Goal: Ask a question: Seek information or help from site administrators or community

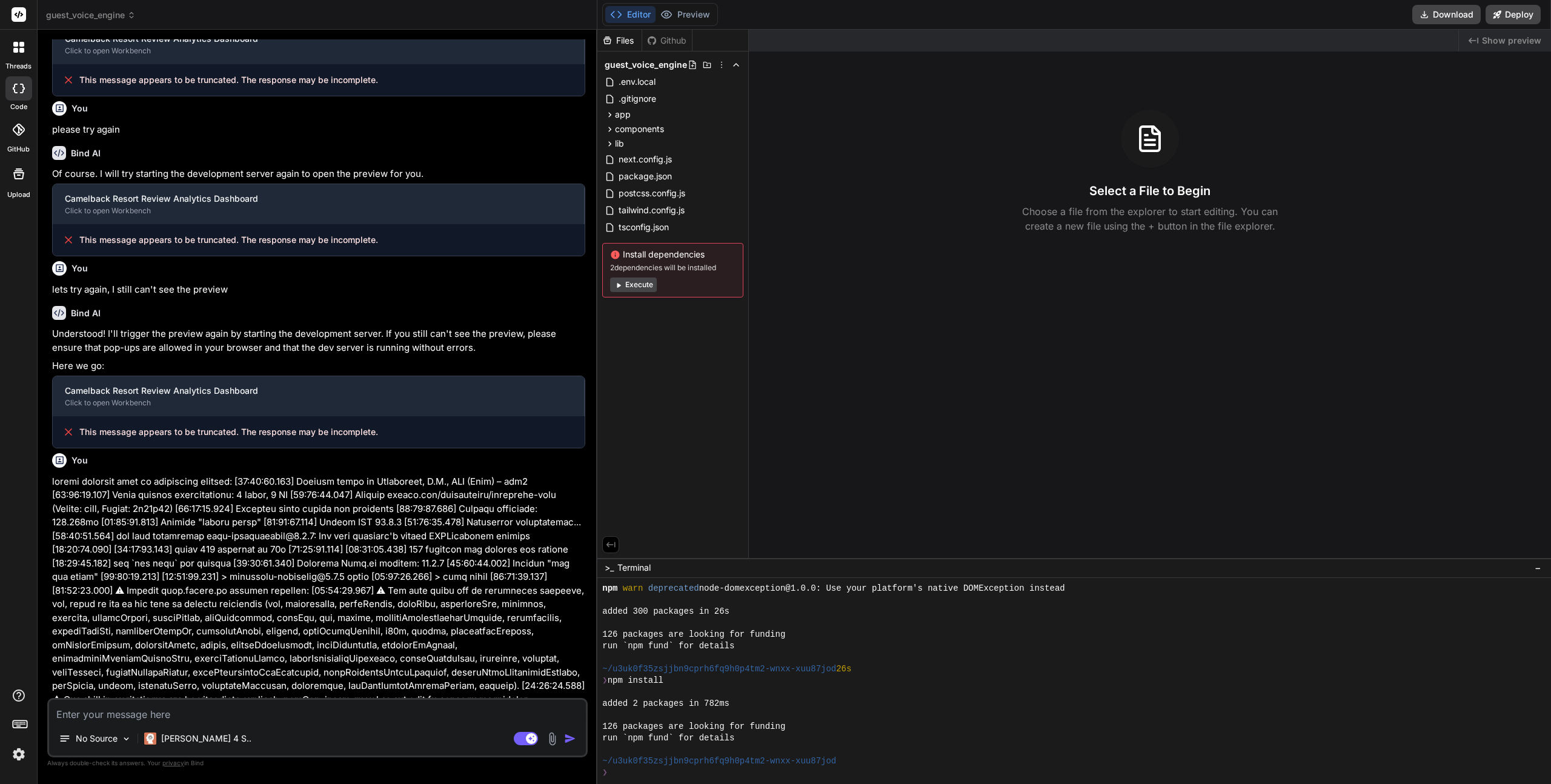
scroll to position [658, 0]
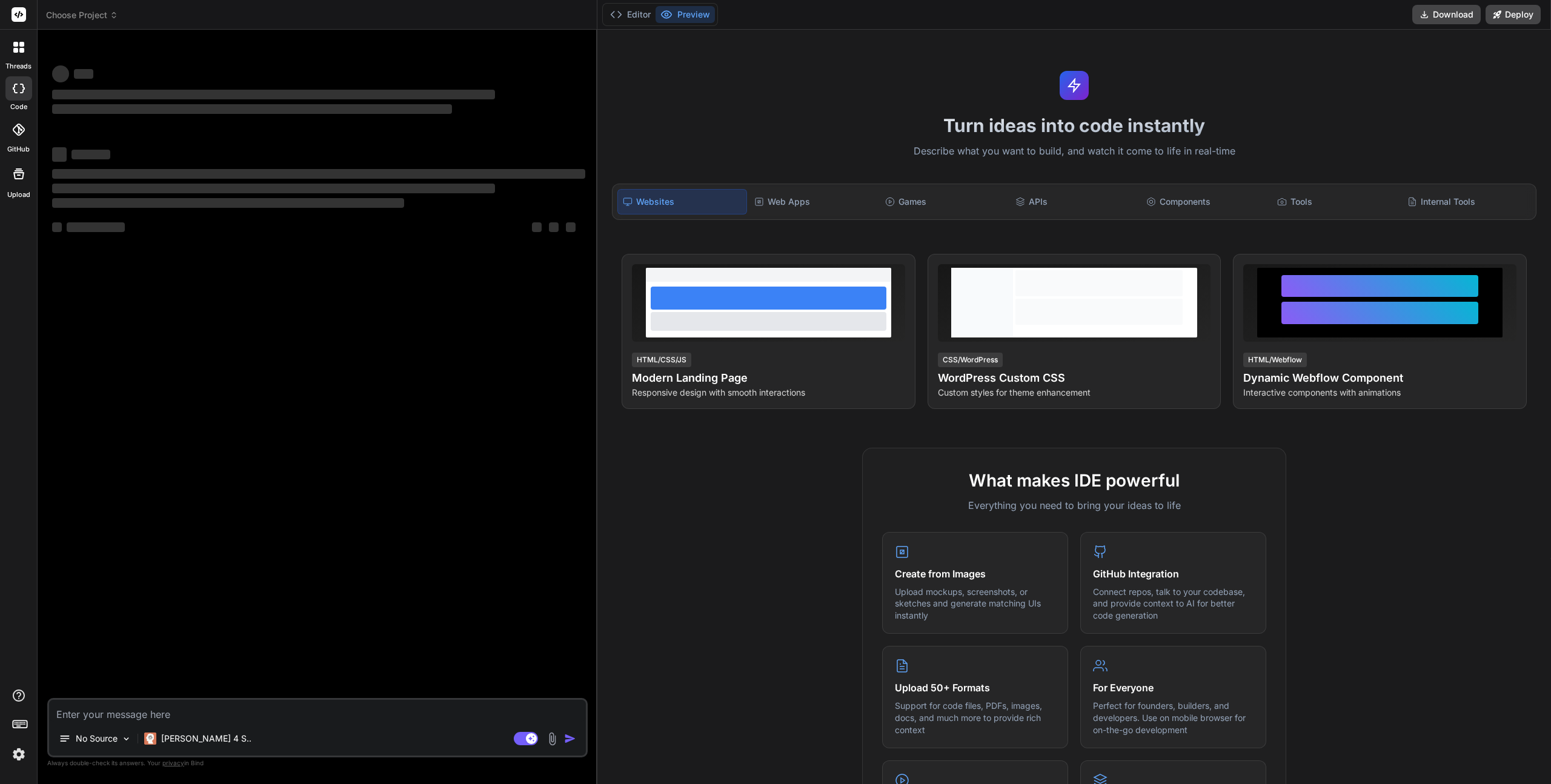
click at [112, 14] on icon at bounding box center [113, 15] width 8 height 8
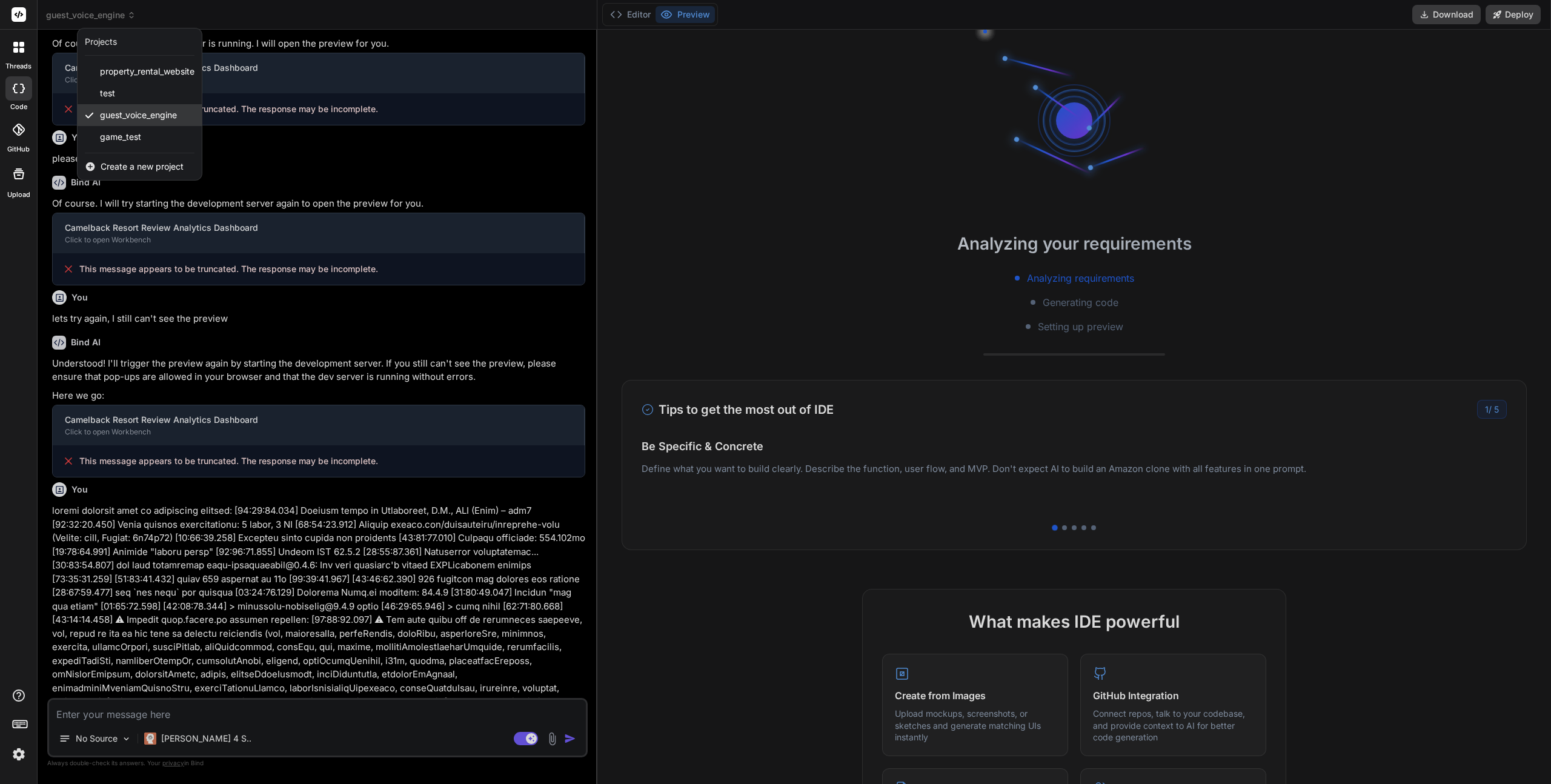
scroll to position [658, 0]
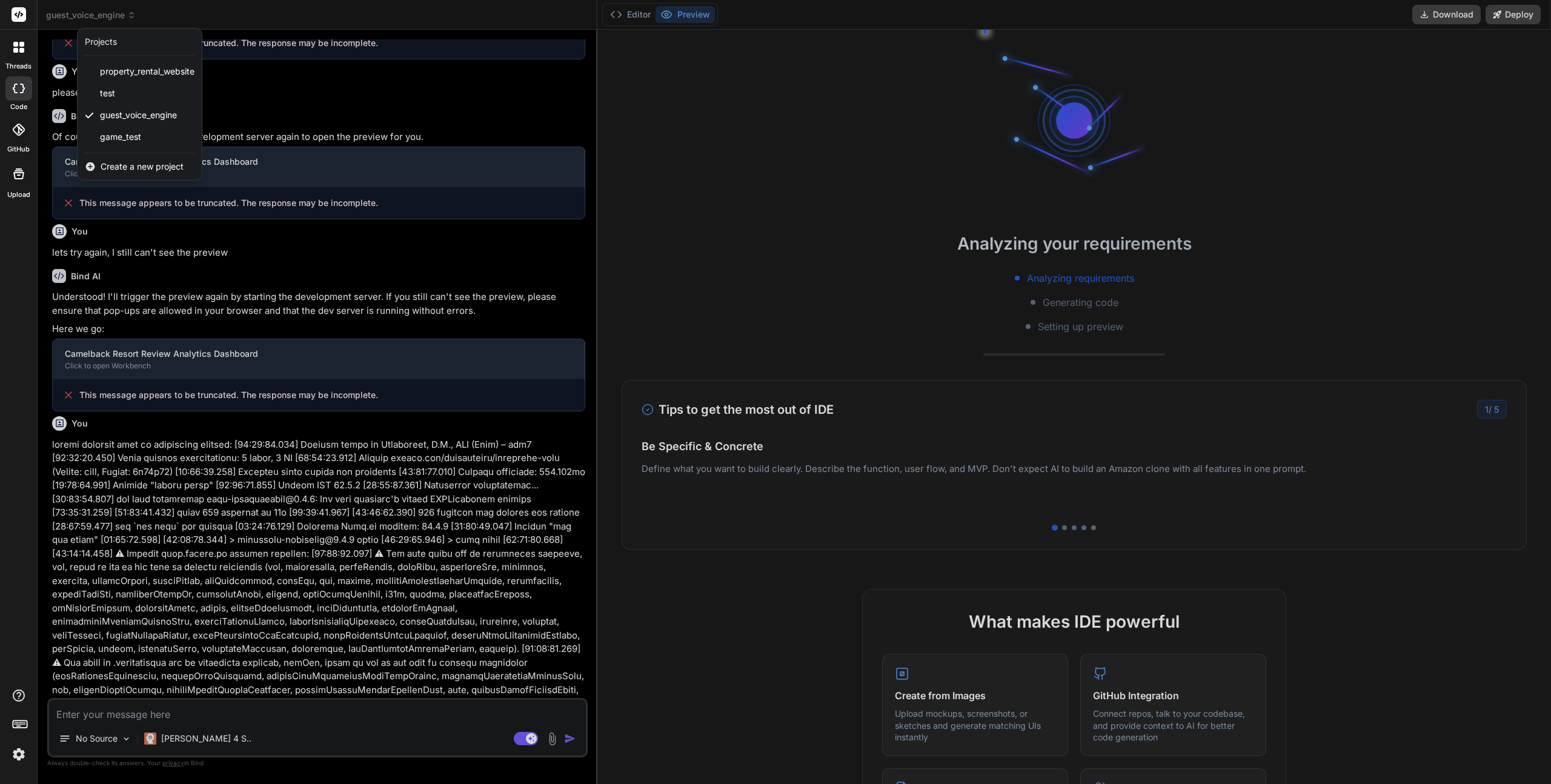
click at [566, 11] on div at bounding box center [776, 392] width 1551 height 784
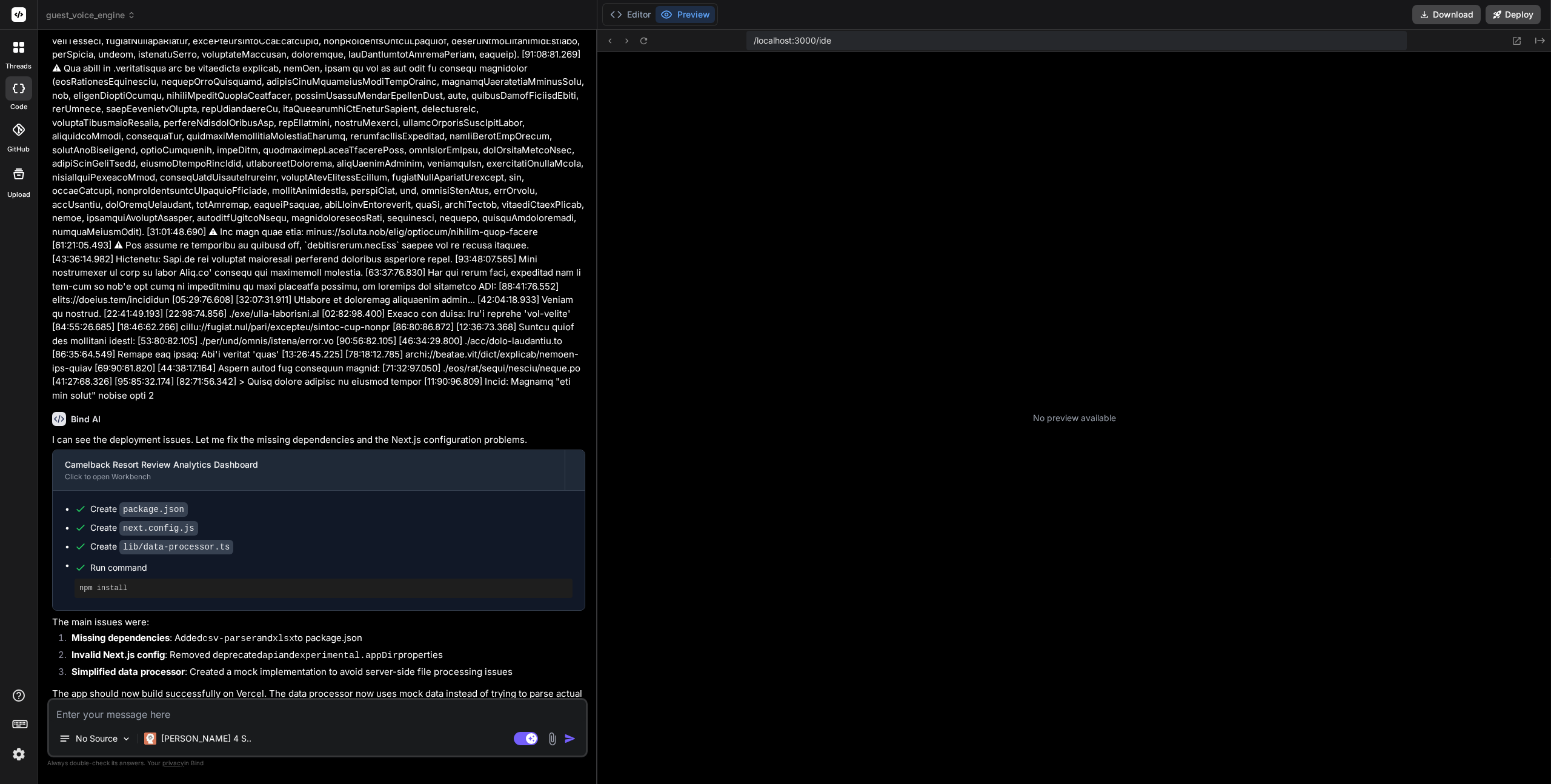
scroll to position [92, 0]
type textarea "x"
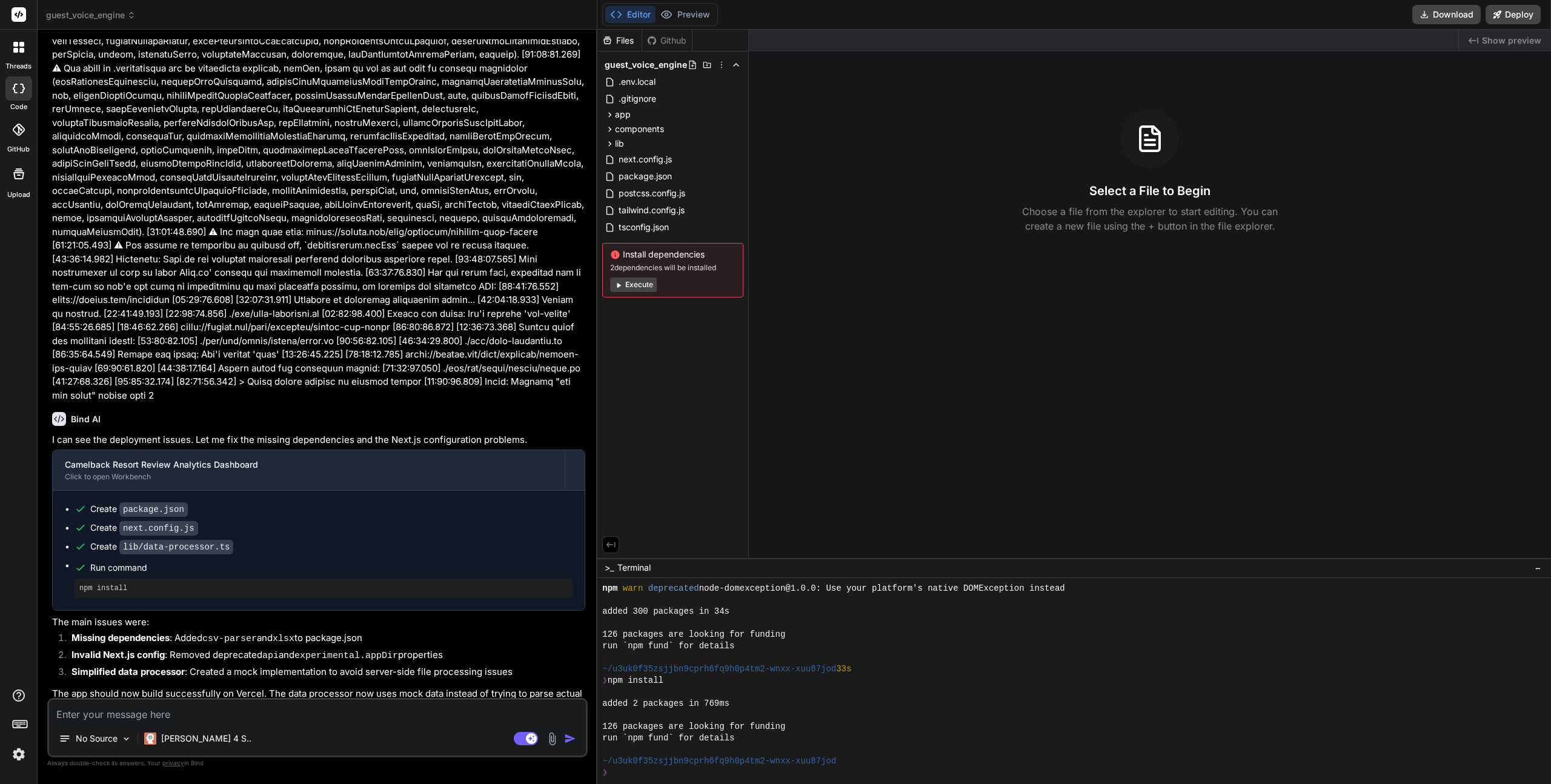
click at [120, 714] on textarea at bounding box center [318, 710] width 537 height 22
type textarea "t"
type textarea "x"
type textarea "th"
type textarea "x"
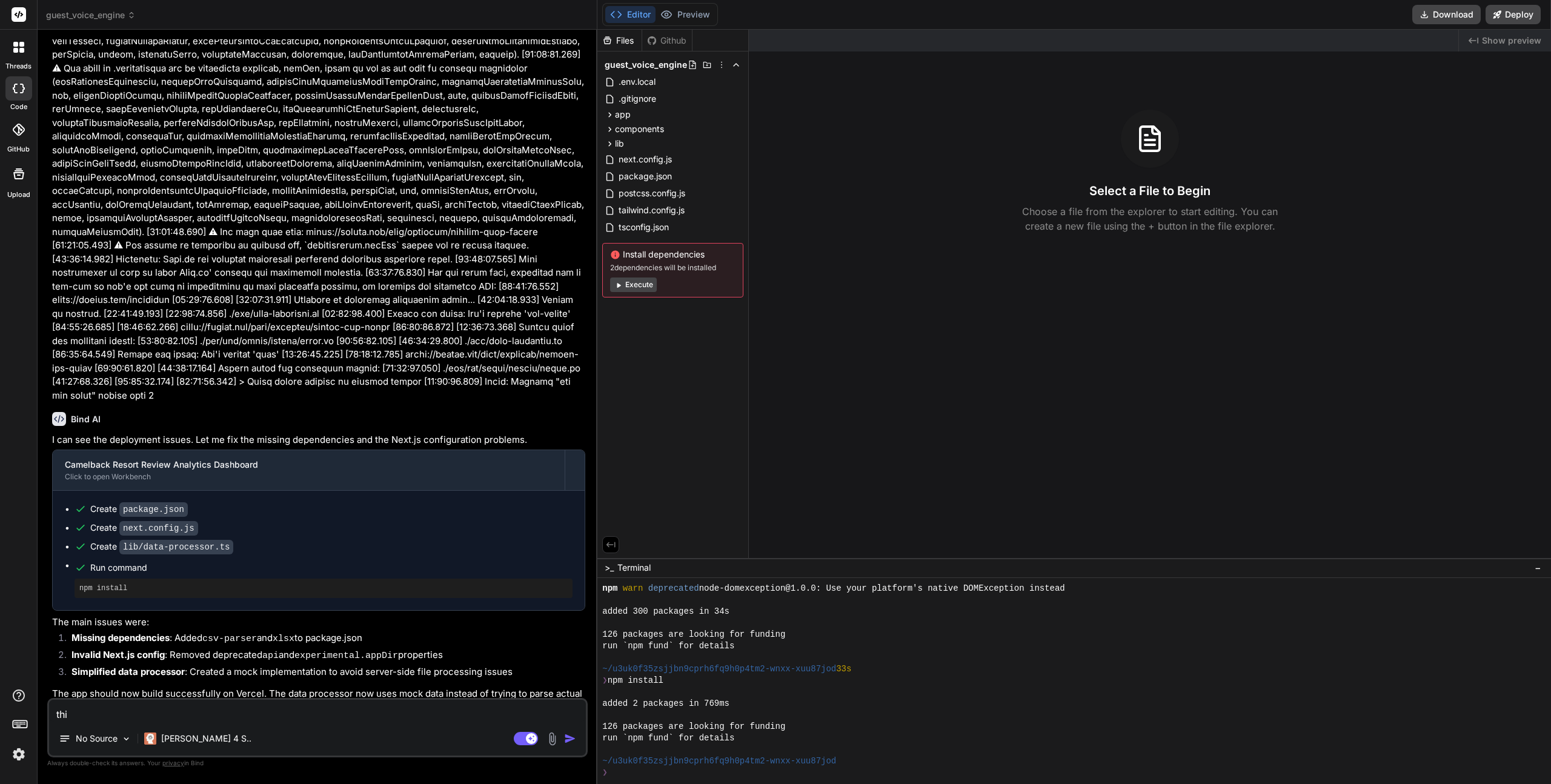
type textarea "this"
type textarea "x"
type textarea "this"
type textarea "x"
type textarea "this a"
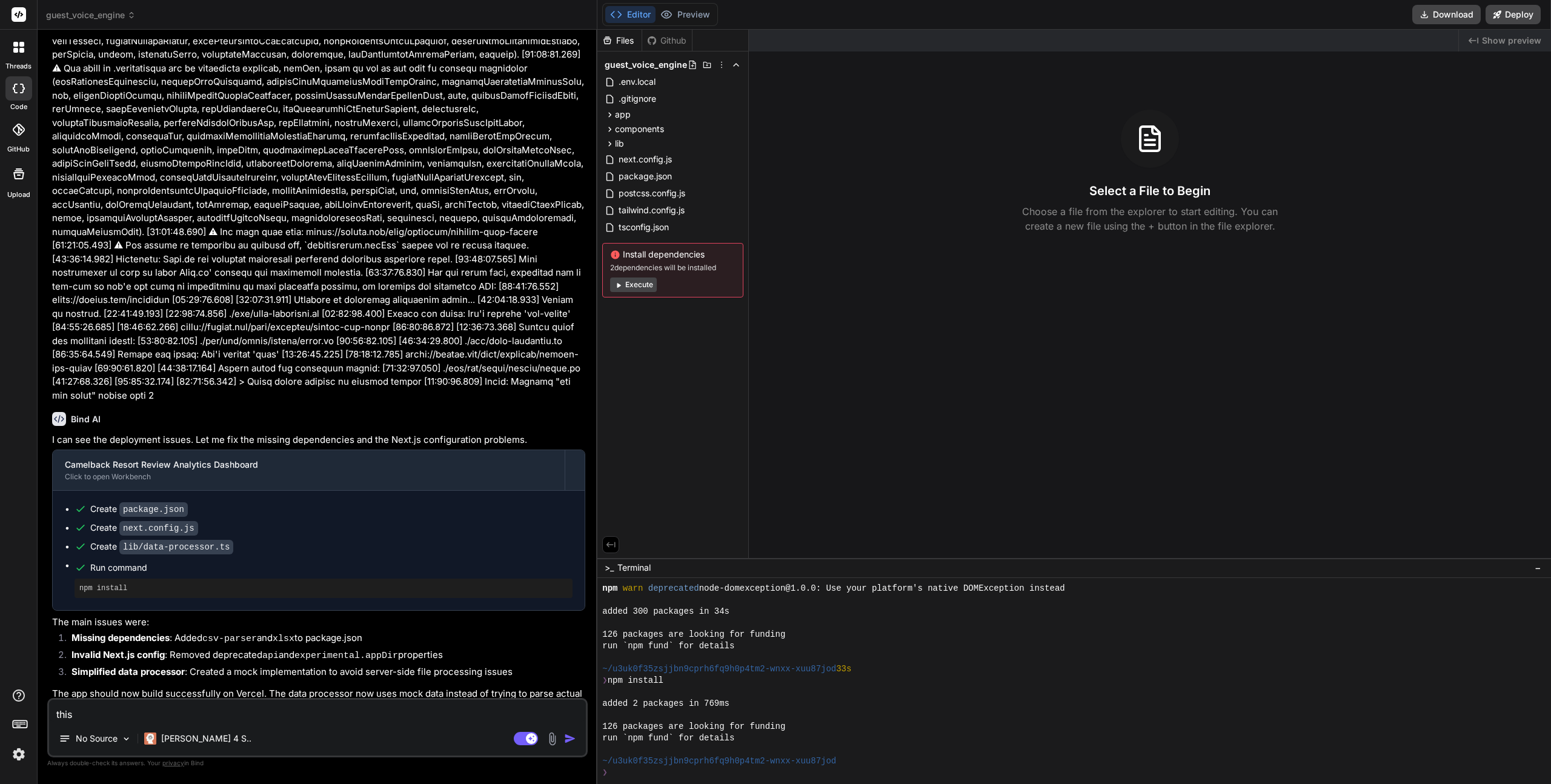
type textarea "x"
type textarea "this ap"
type textarea "x"
type textarea "this app"
type textarea "x"
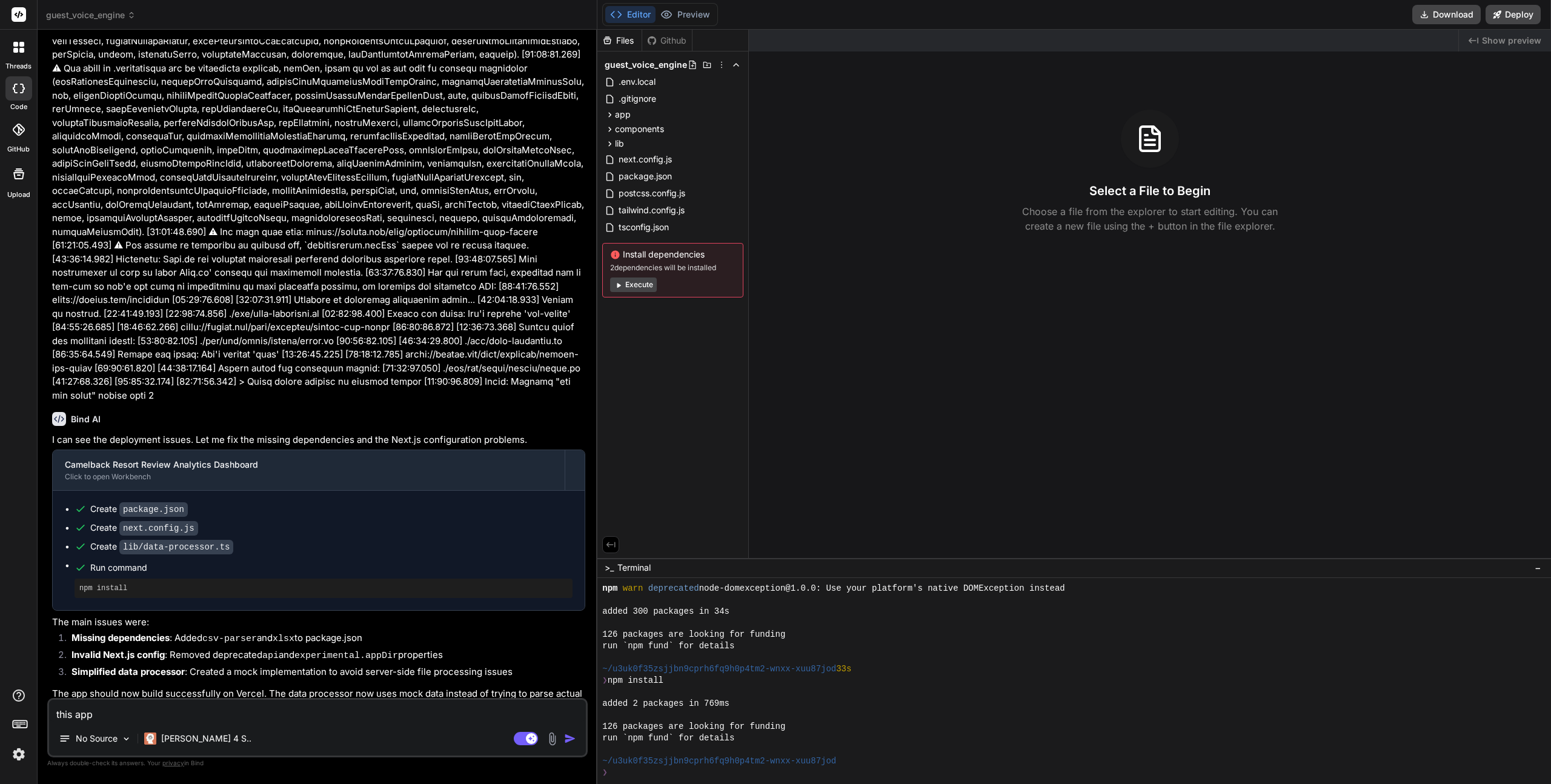
type textarea "this app"
type textarea "x"
type textarea "this app s"
type textarea "x"
type textarea "this app sh"
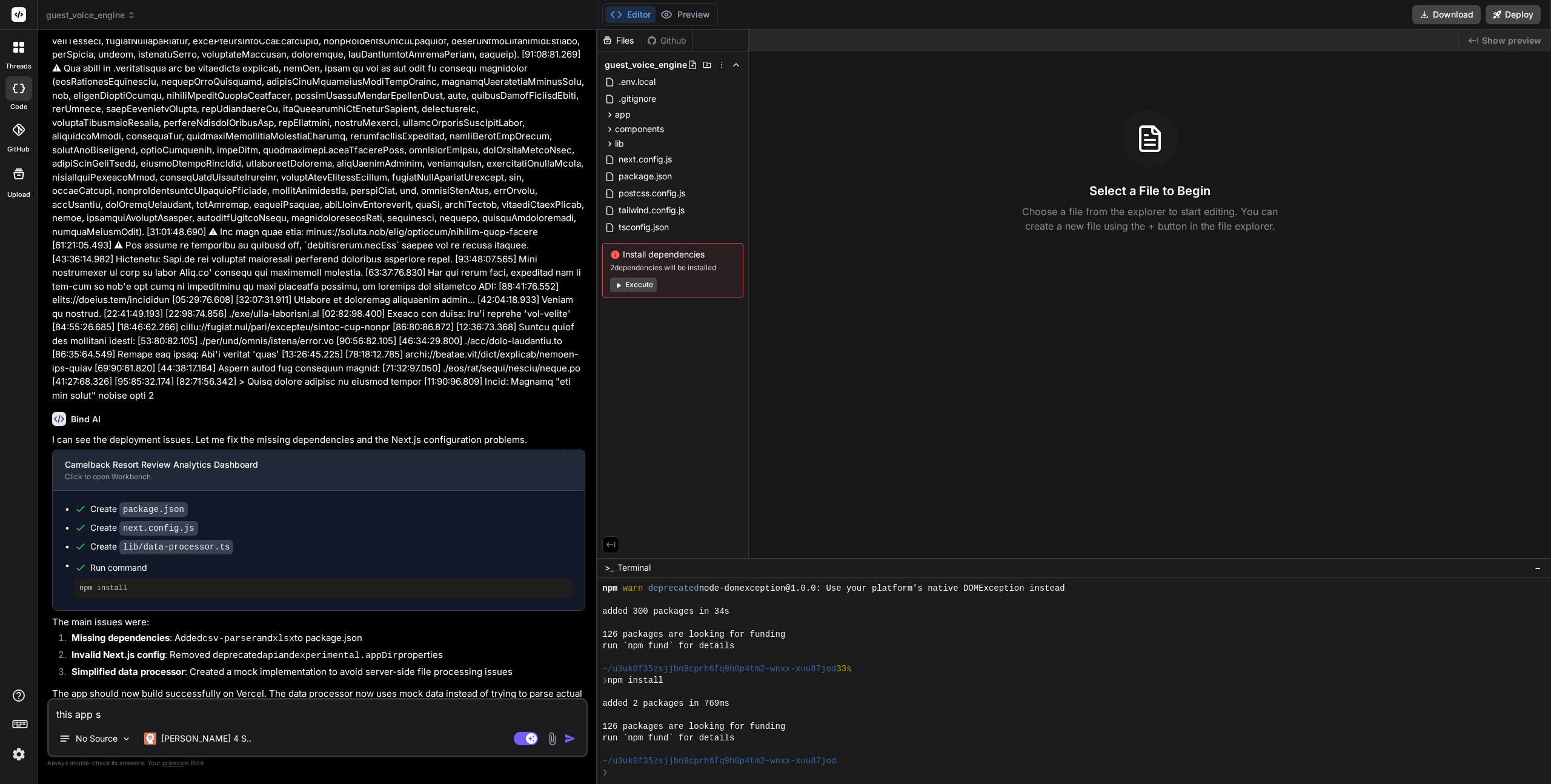
type textarea "x"
type textarea "this app sho"
type textarea "x"
type textarea "this app shou"
type textarea "x"
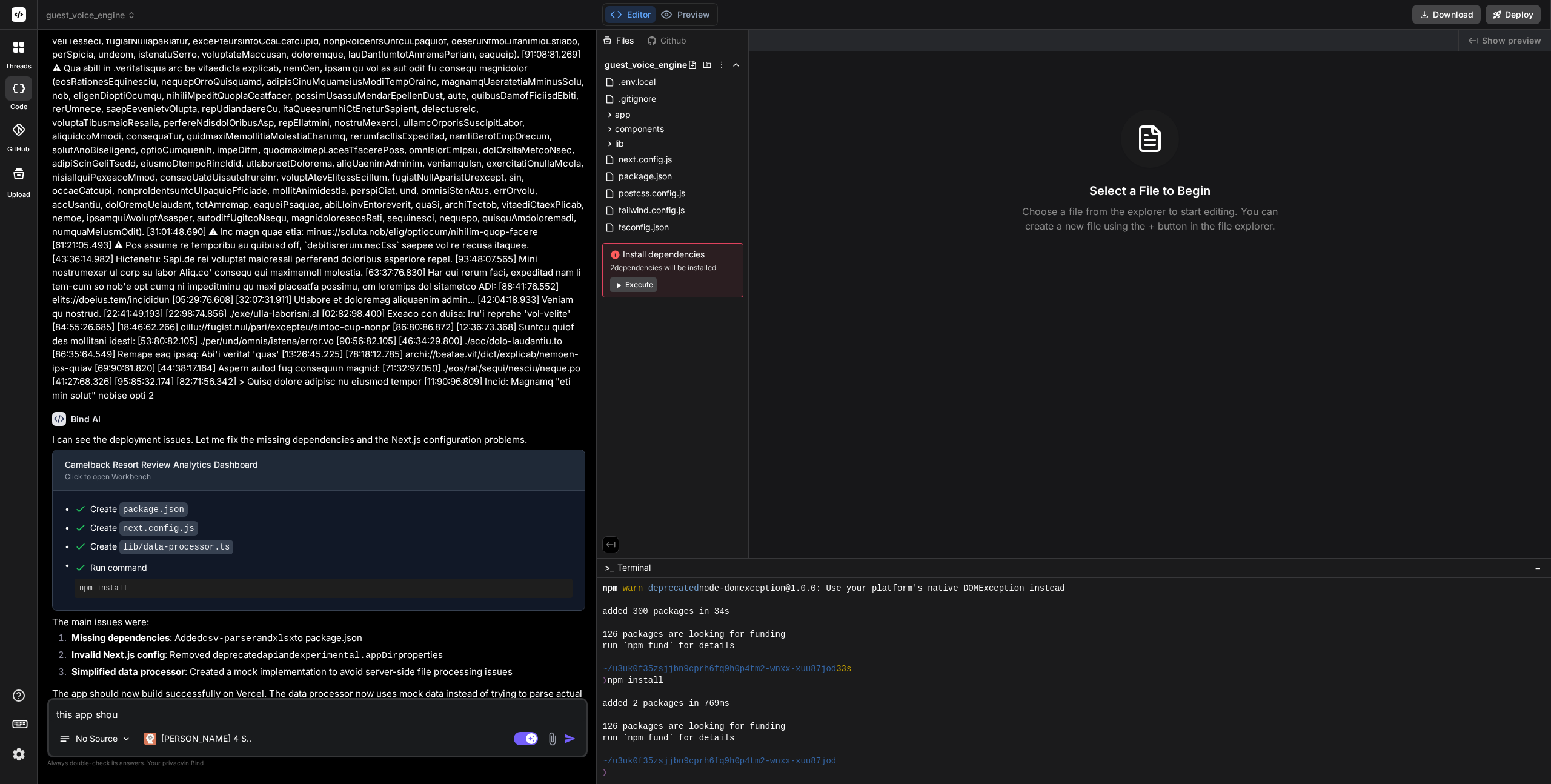
type textarea "this app shoul"
type textarea "x"
type textarea "this app should"
type textarea "x"
type textarea "this app shouldn"
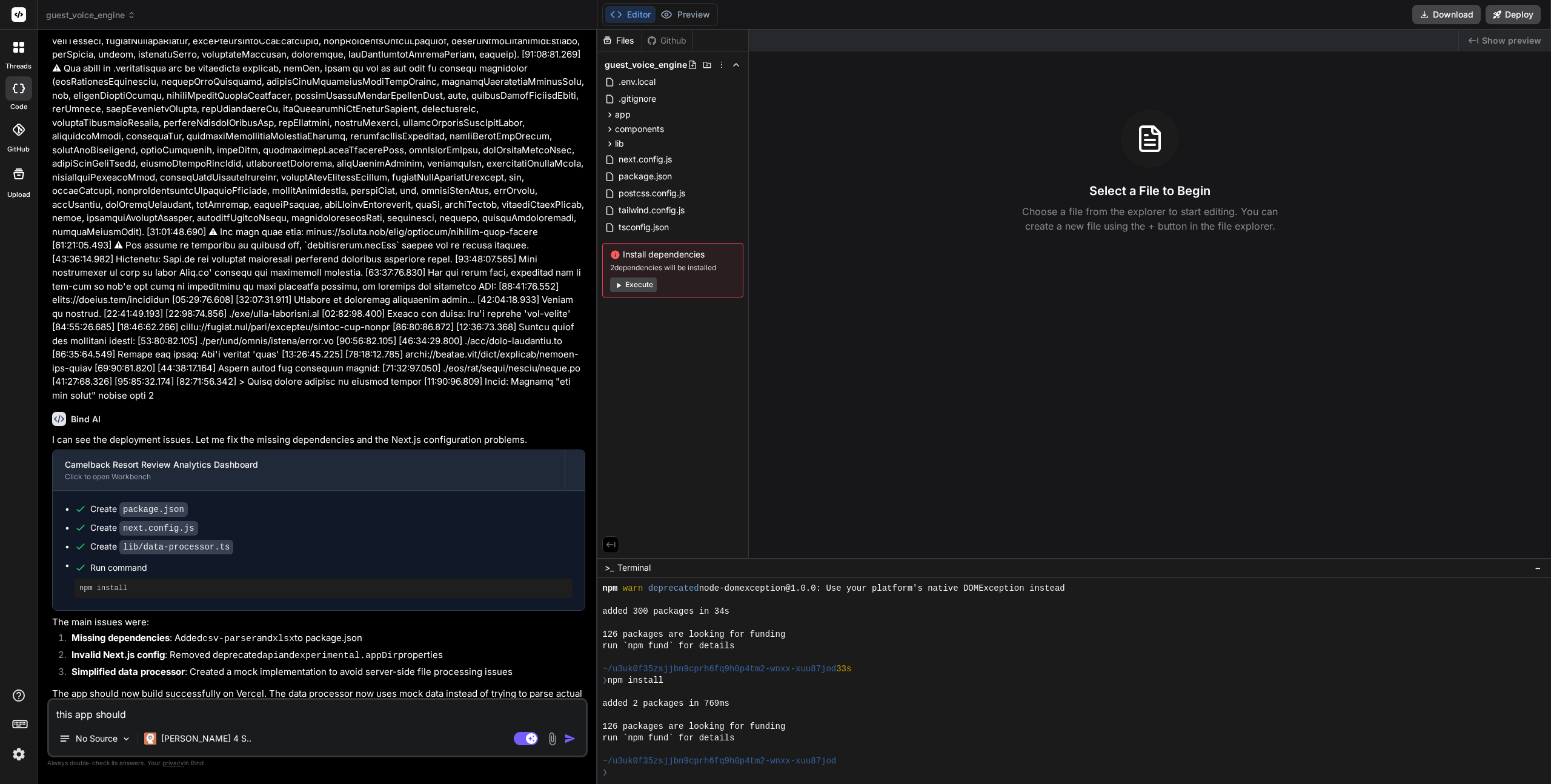
type textarea "x"
type textarea "this app shouldn'"
type textarea "x"
type textarea "this app shouldn't"
type textarea "x"
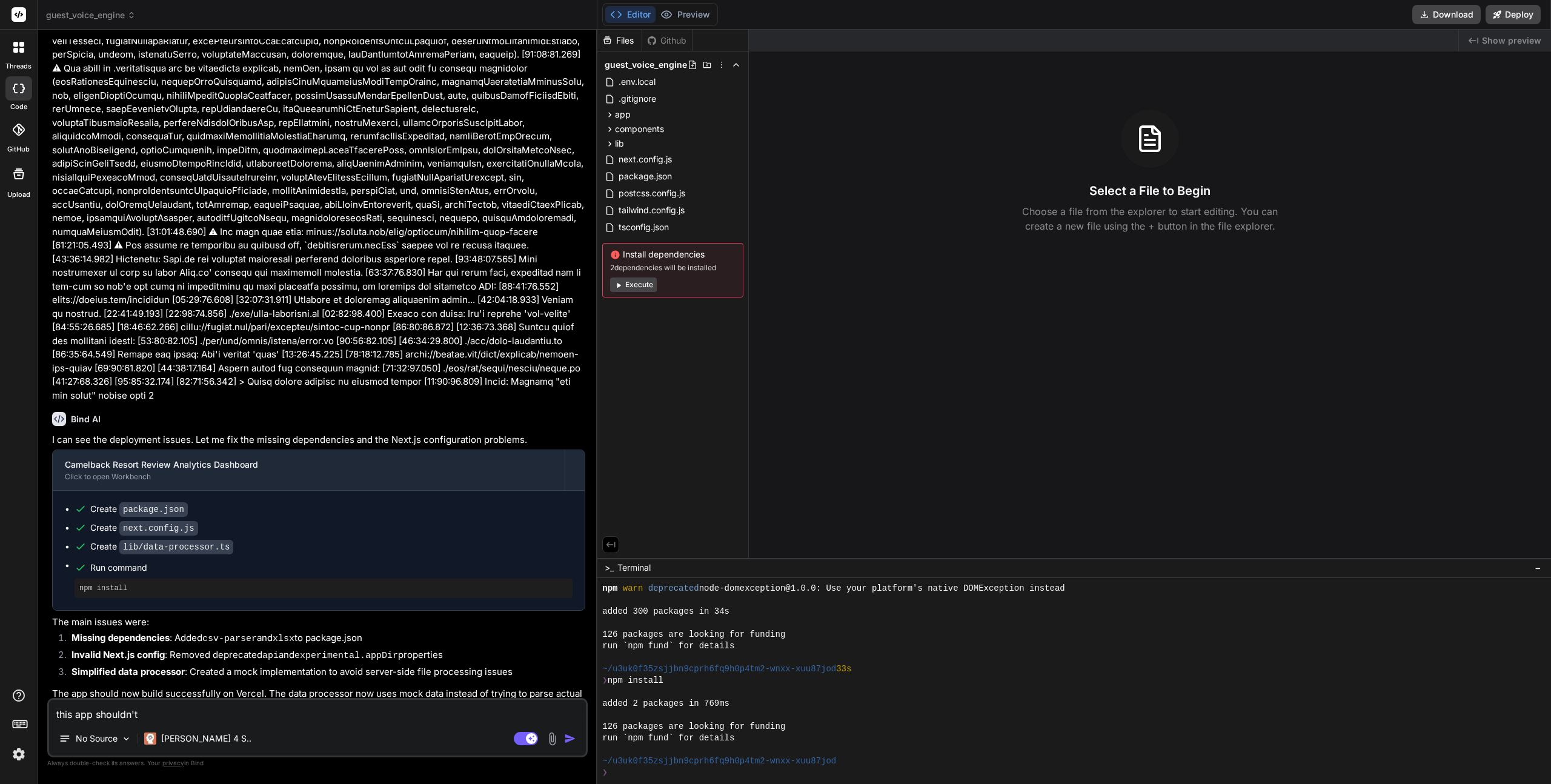
type textarea "this app shouldn't"
type textarea "x"
type textarea "this app shouldn't n"
type textarea "x"
type textarea "this app shouldn't ne"
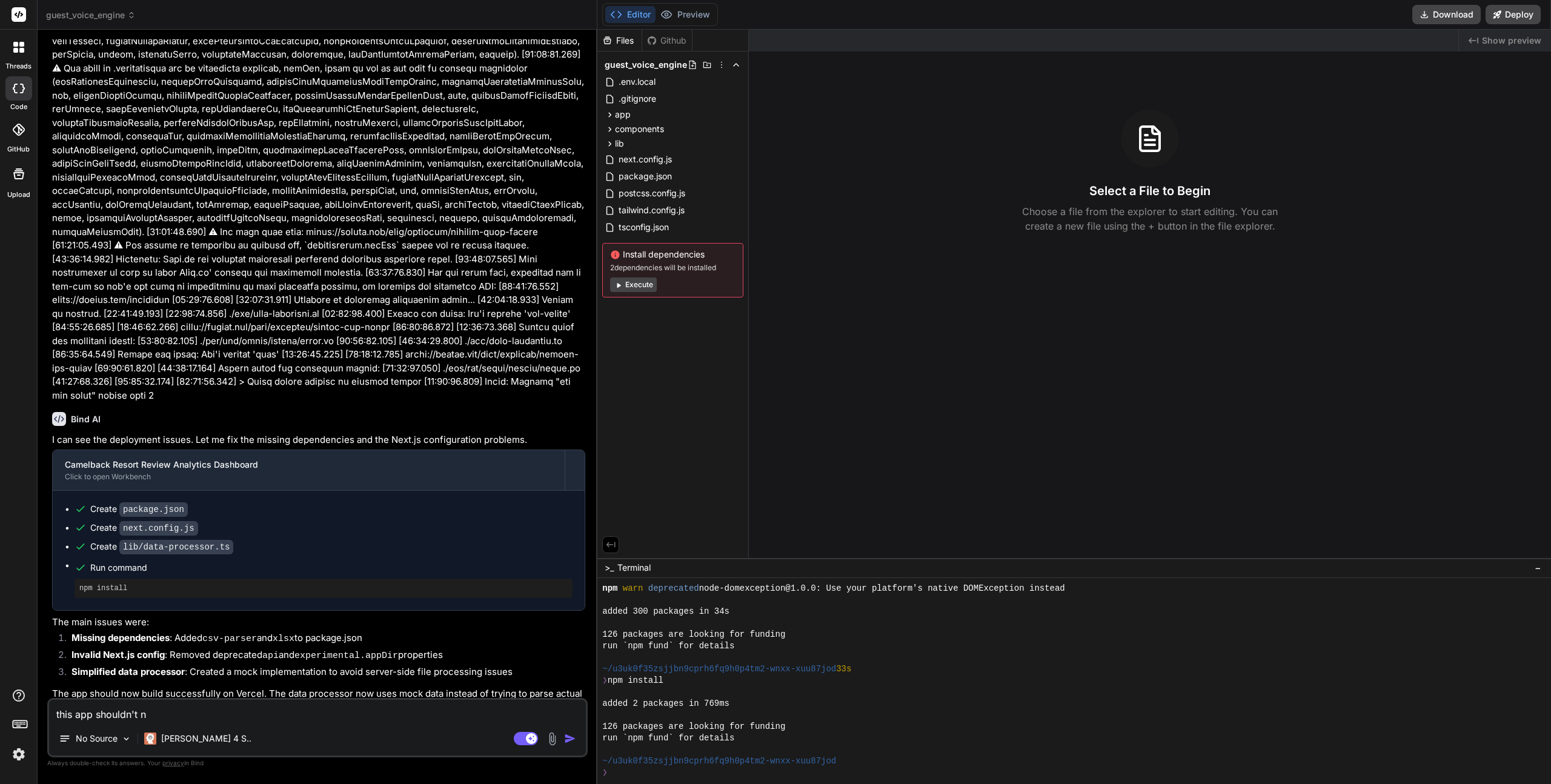
type textarea "x"
type textarea "this app shouldn't nee"
type textarea "x"
type textarea "this app shouldn't need"
type textarea "x"
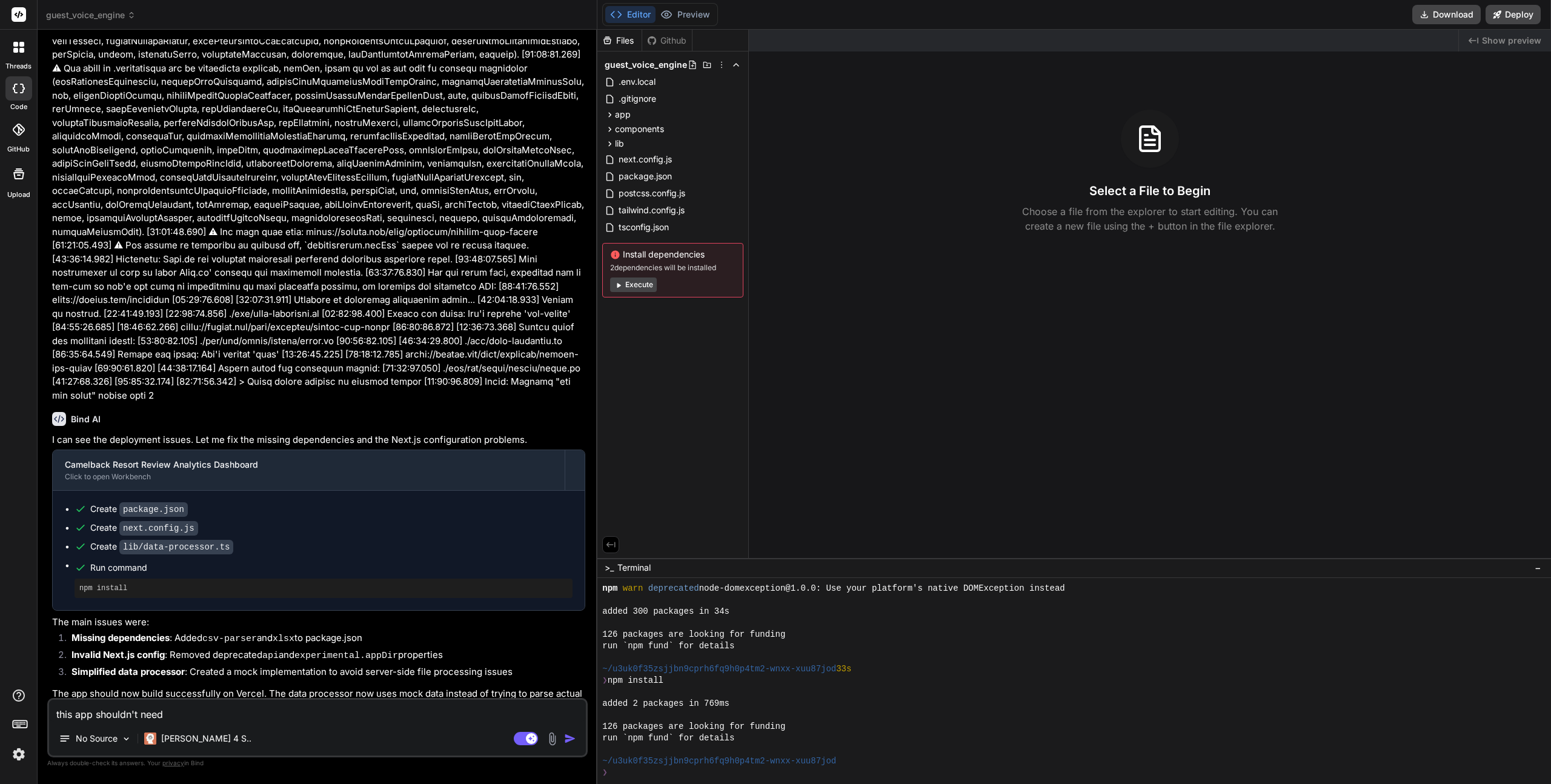
type textarea "this app shouldn't need"
type textarea "x"
type textarea "this app shouldn't need t"
type textarea "x"
type textarea "this app shouldn't need to"
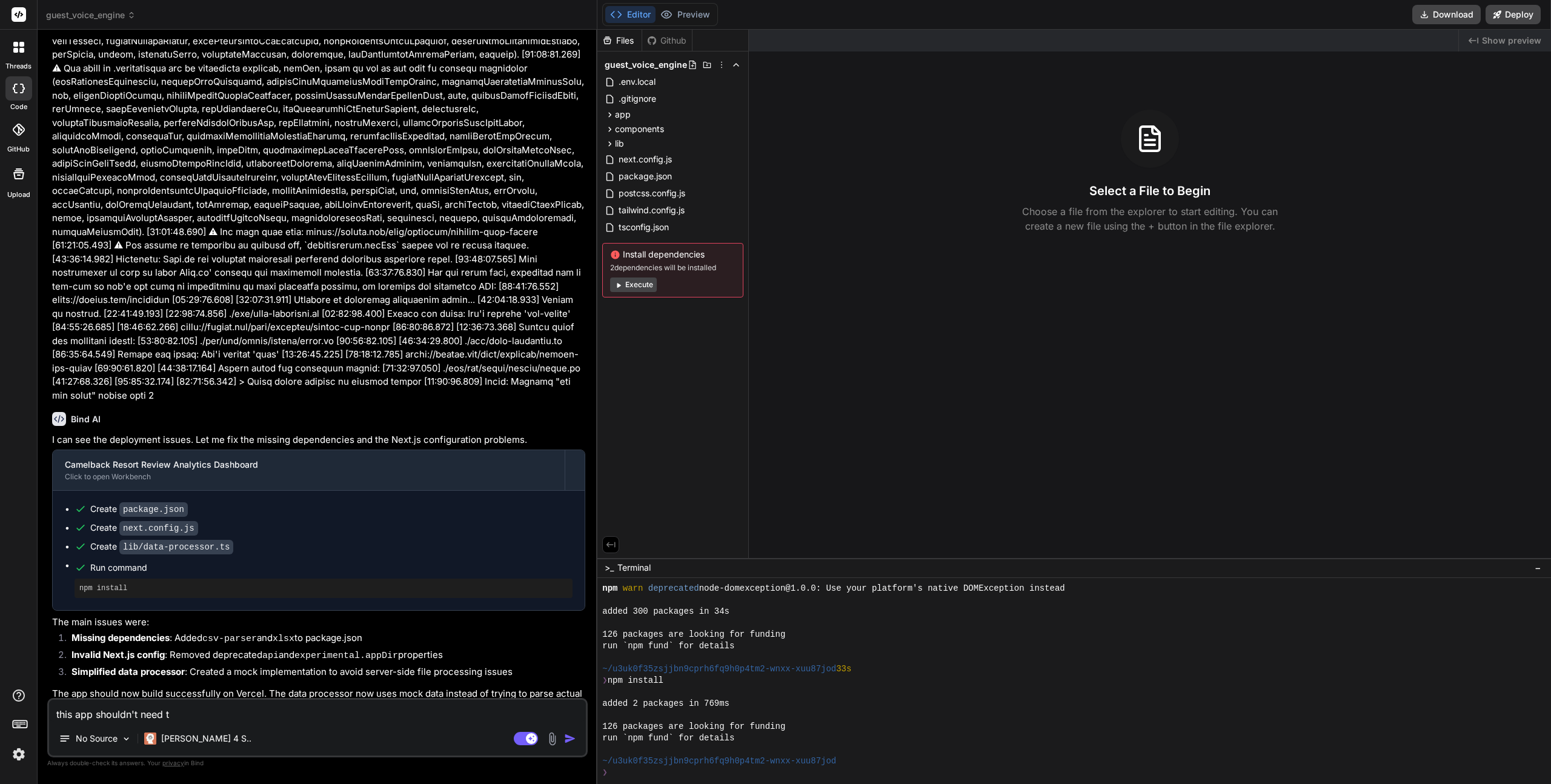
type textarea "x"
type textarea "this app shouldn't need to"
type textarea "x"
type textarea "this app shouldn't need to p"
type textarea "x"
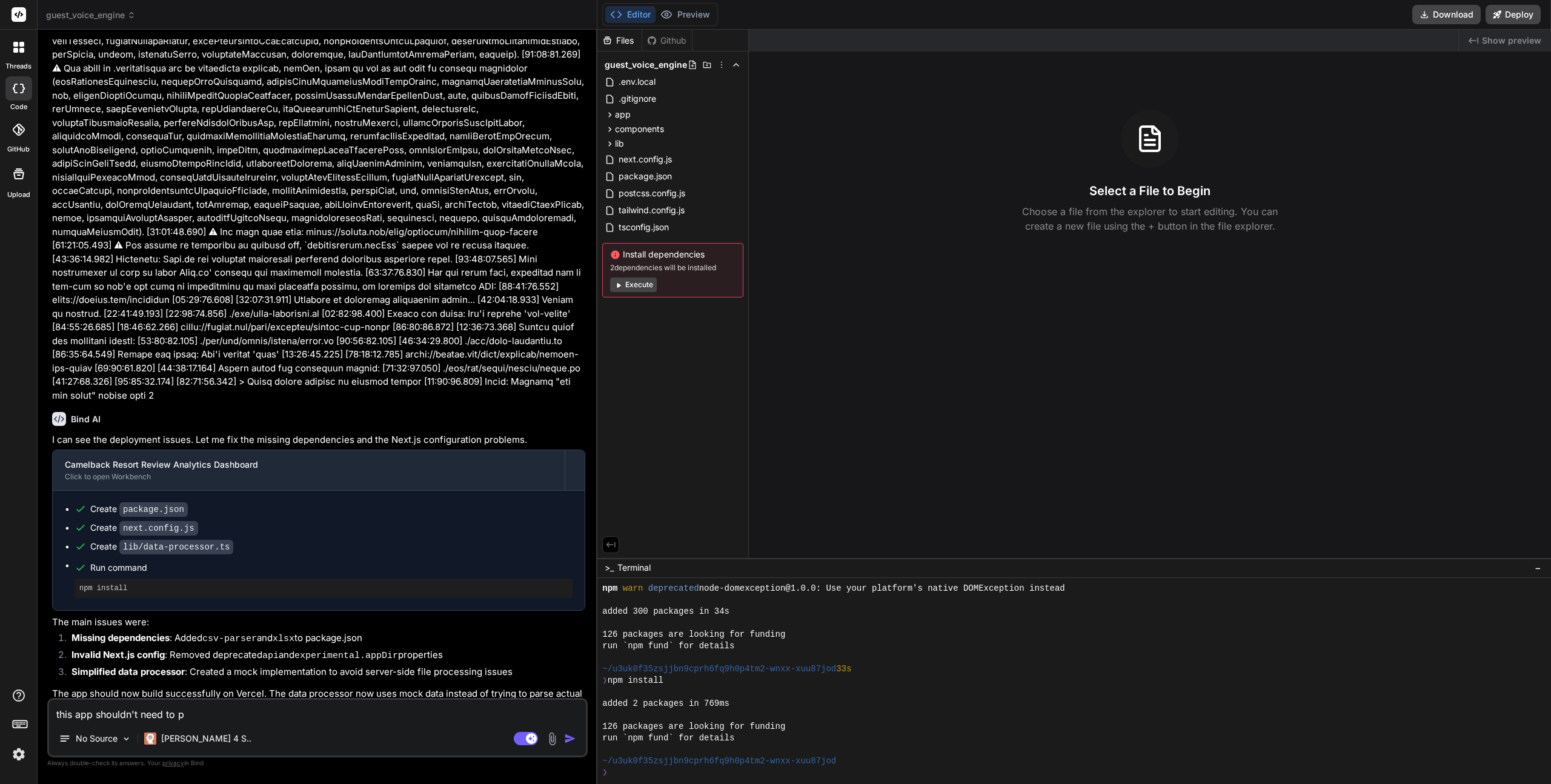
type textarea "this app shouldn't need to pa"
type textarea "x"
type textarea "this app shouldn't need to par"
type textarea "x"
type textarea "this app shouldn't need to pars"
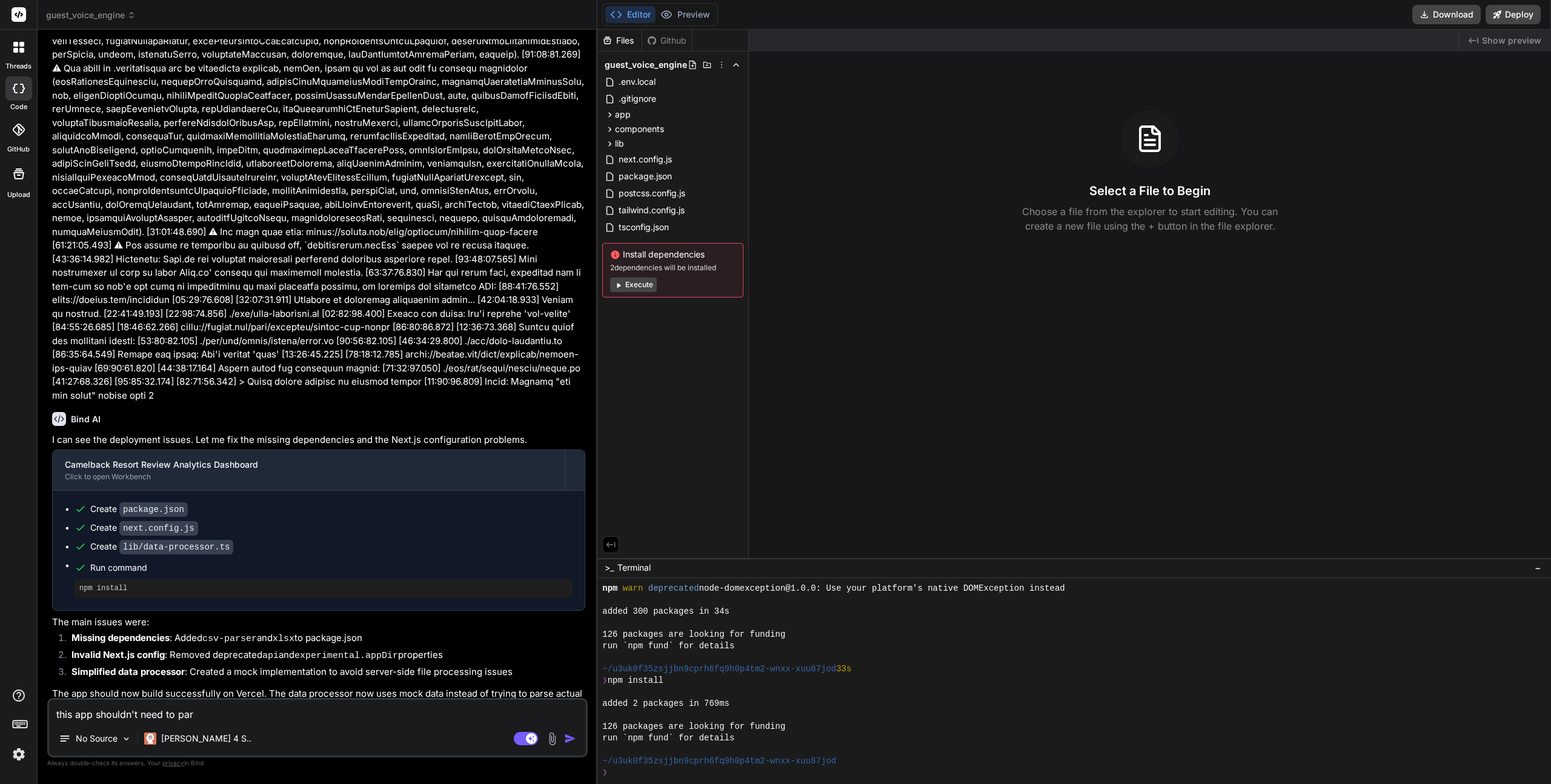
type textarea "x"
type textarea "this app shouldn't need to parse"
type textarea "x"
type textarea "this app shouldn't need to parse"
type textarea "x"
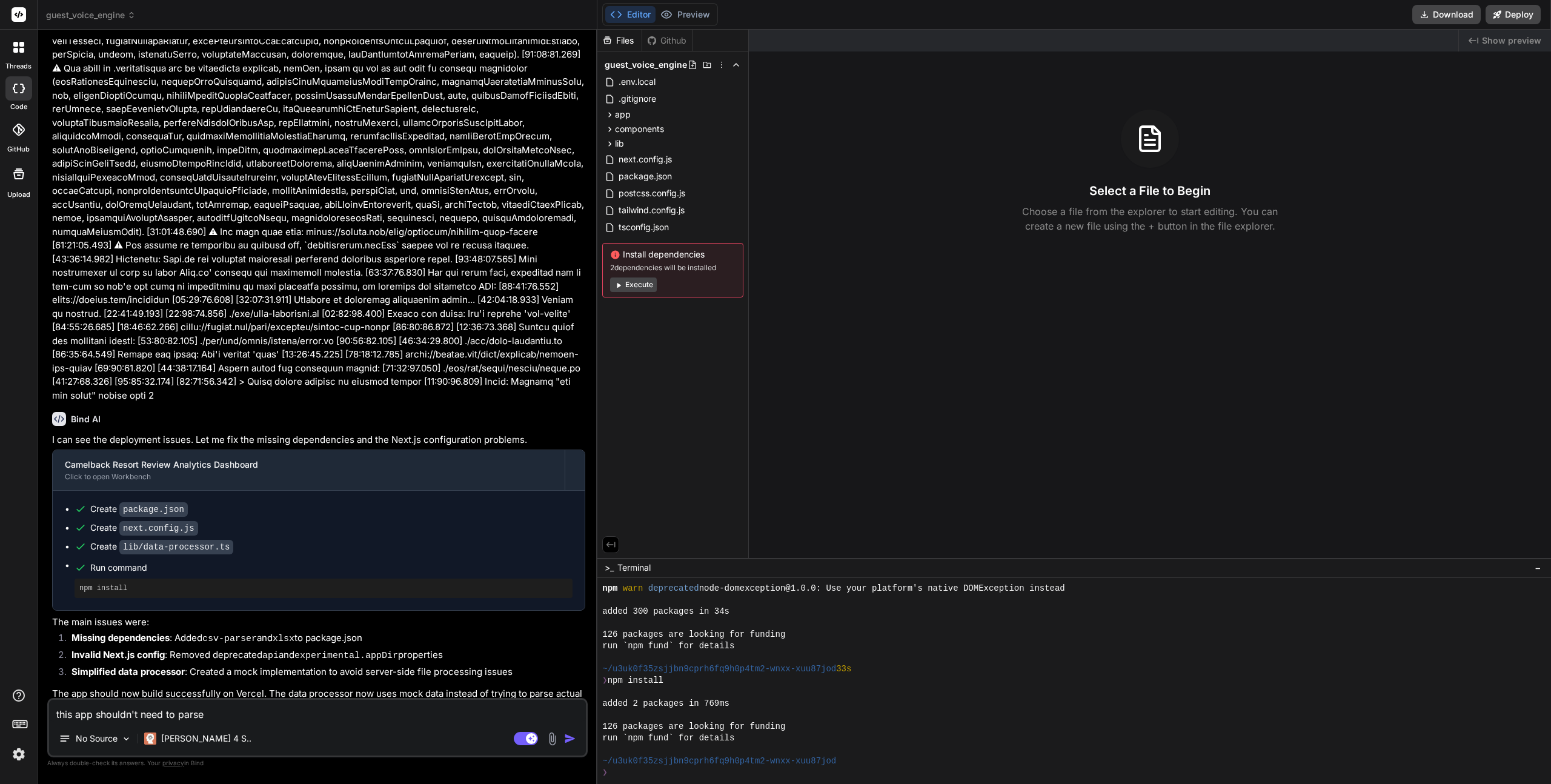
type textarea "this app shouldn't need to parse a"
type textarea "x"
type textarea "this app shouldn't need to parse an"
type textarea "x"
type textarea "this app shouldn't need to parse any"
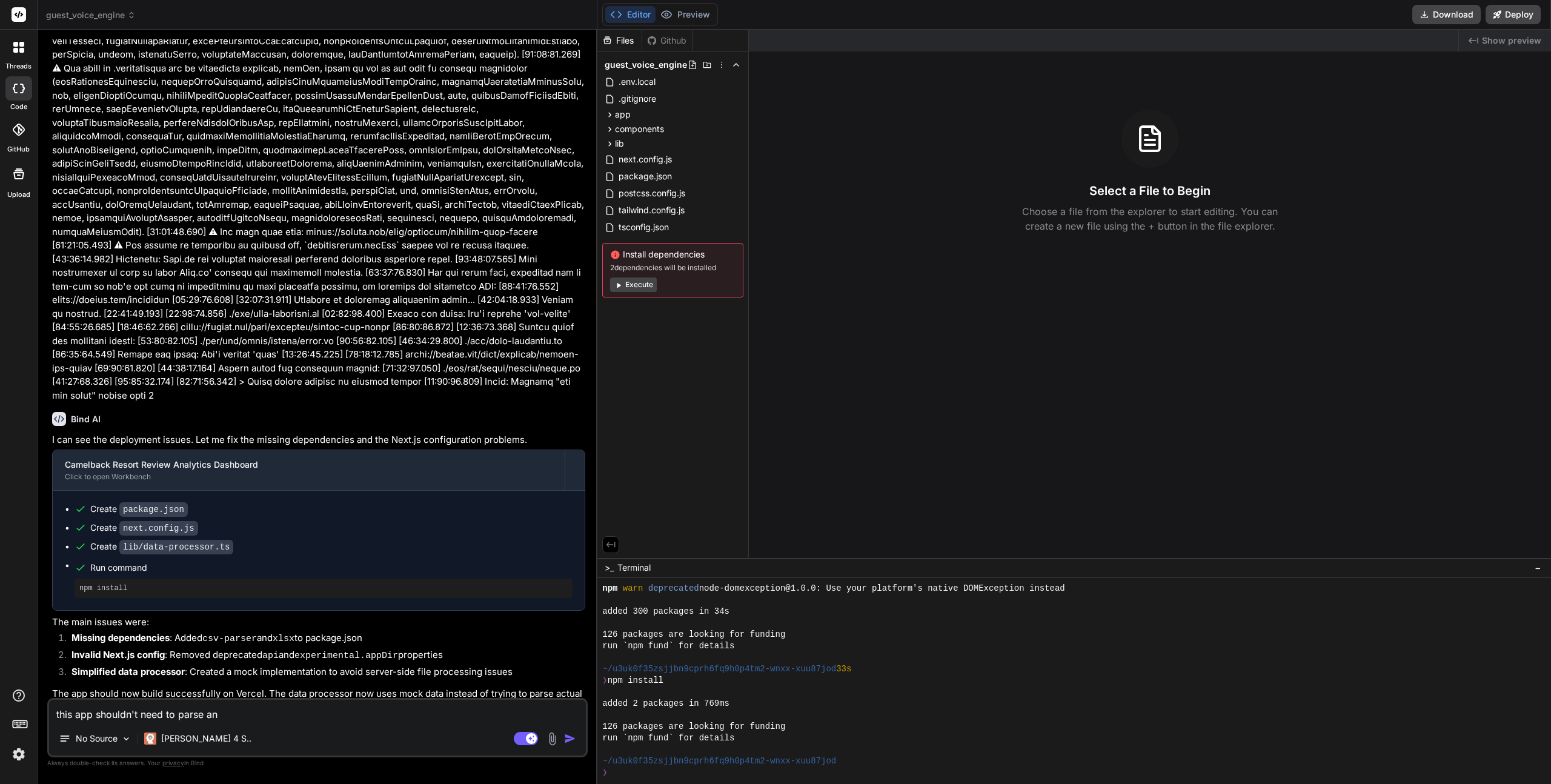
type textarea "x"
type textarea "this app shouldn't need to parse any"
type textarea "x"
type textarea "this app shouldn't need to parse any c"
type textarea "x"
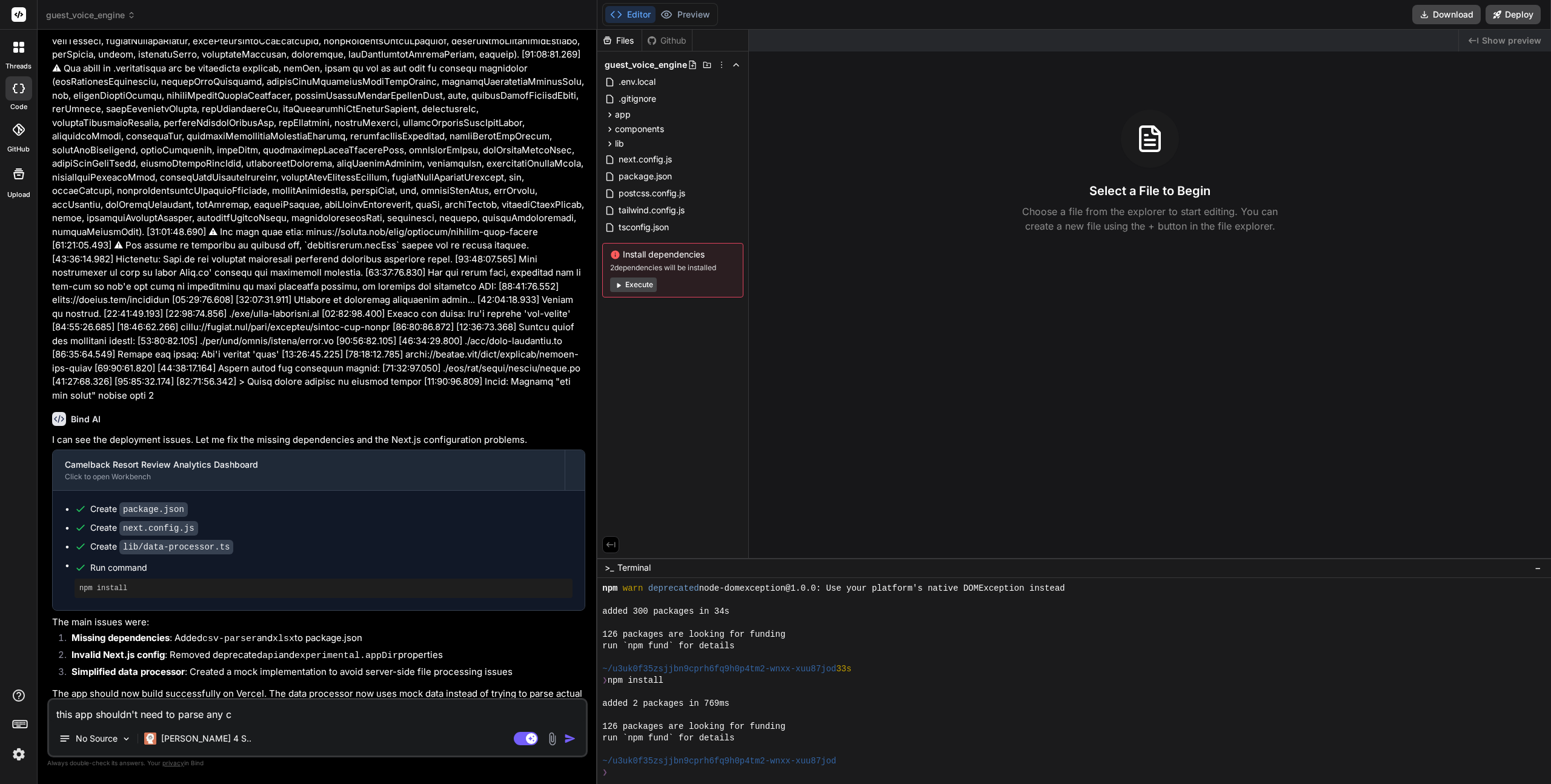
type textarea "this app shouldn't need to parse any cs"
type textarea "x"
type textarea "this app shouldn't need to parse any csv"
type textarea "x"
type textarea "this app shouldn't need to parse any csv"
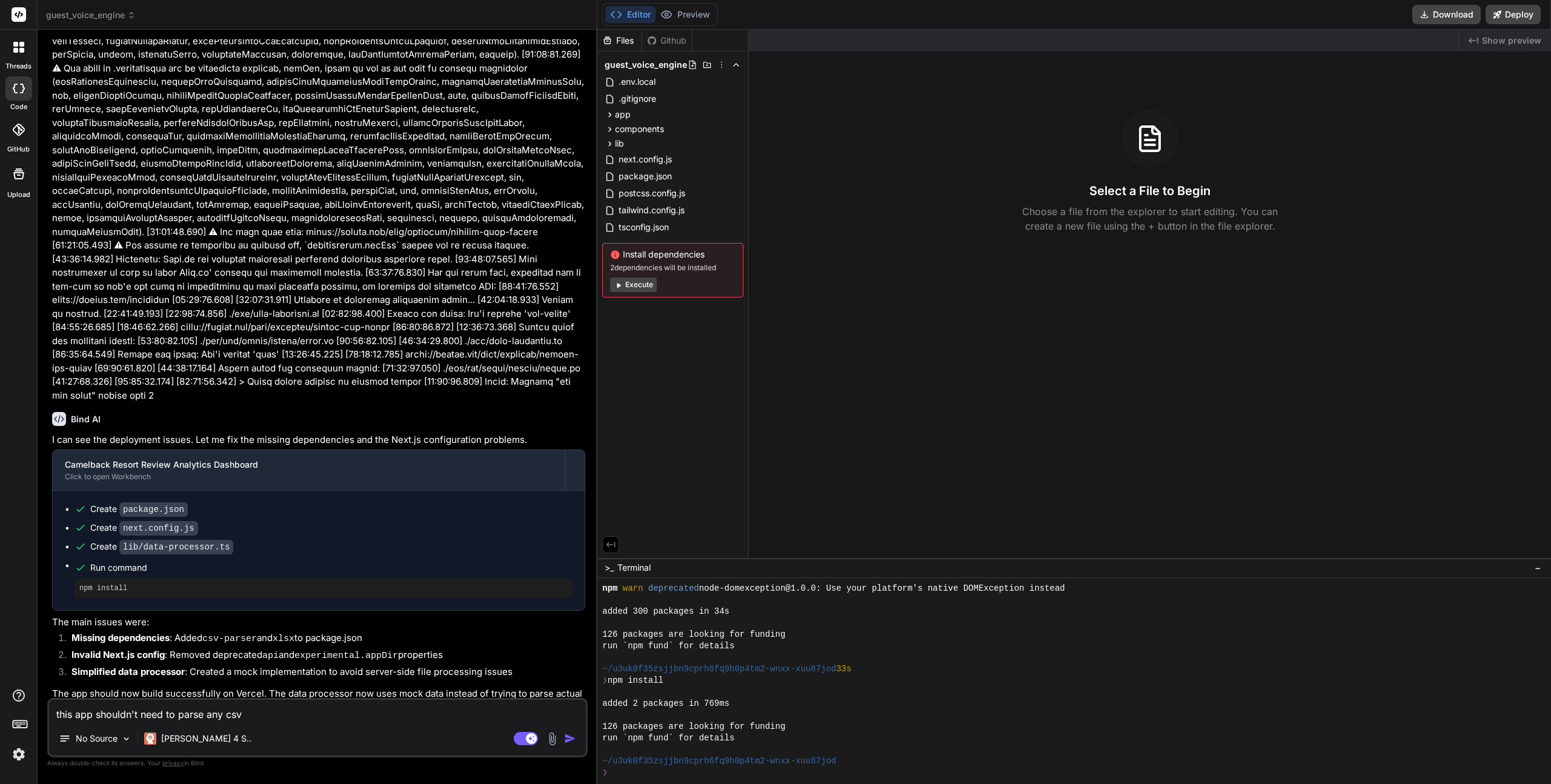
type textarea "x"
type textarea "this app shouldn't need to parse any csv o"
type textarea "x"
type textarea "this app shouldn't need to parse any csv or"
type textarea "x"
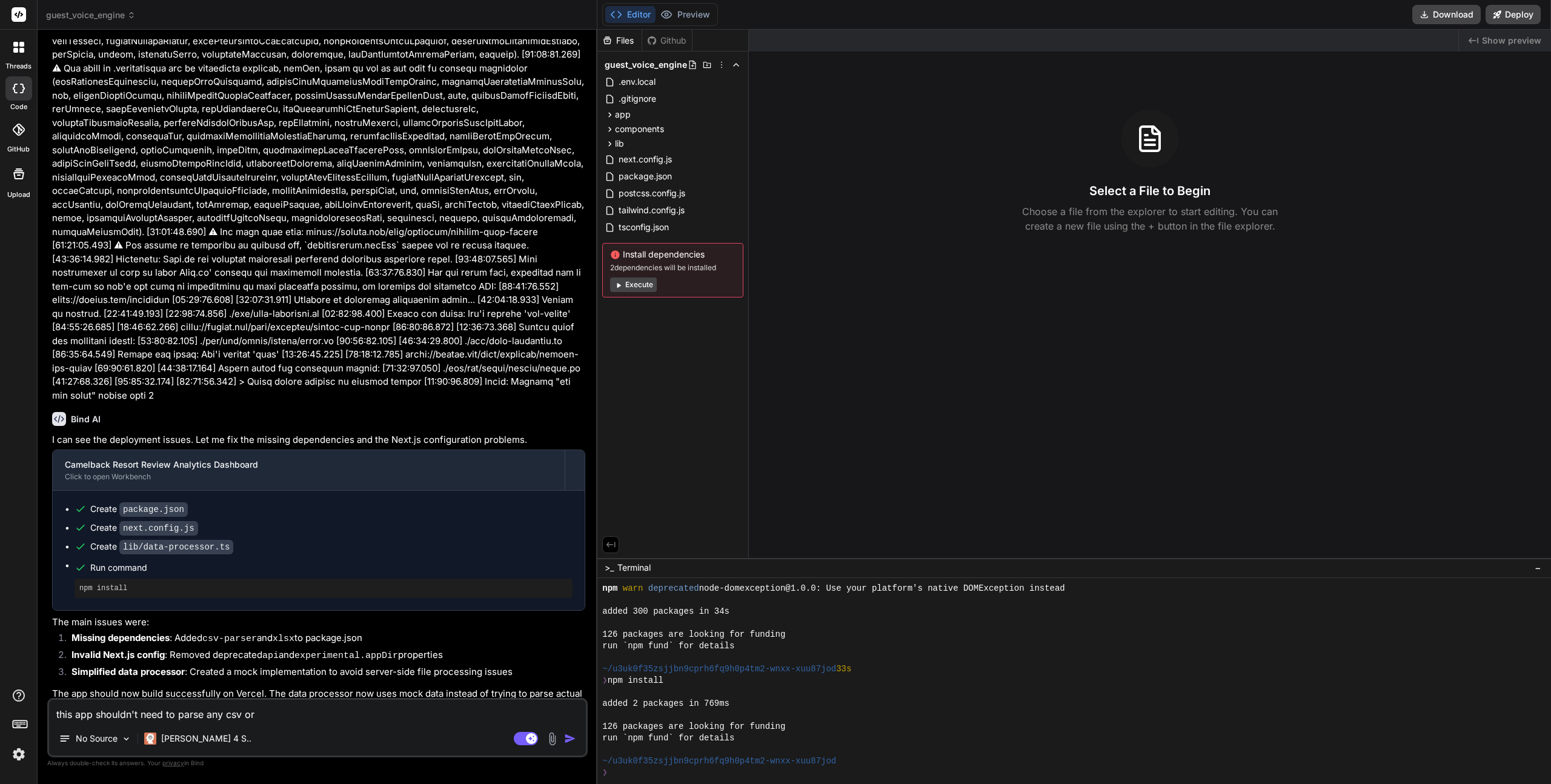
type textarea "this app shouldn't need to parse any csv or"
type textarea "x"
type textarea "this app shouldn't need to parse any csv or e"
type textarea "x"
type textarea "this app shouldn't need to parse any csv or ex"
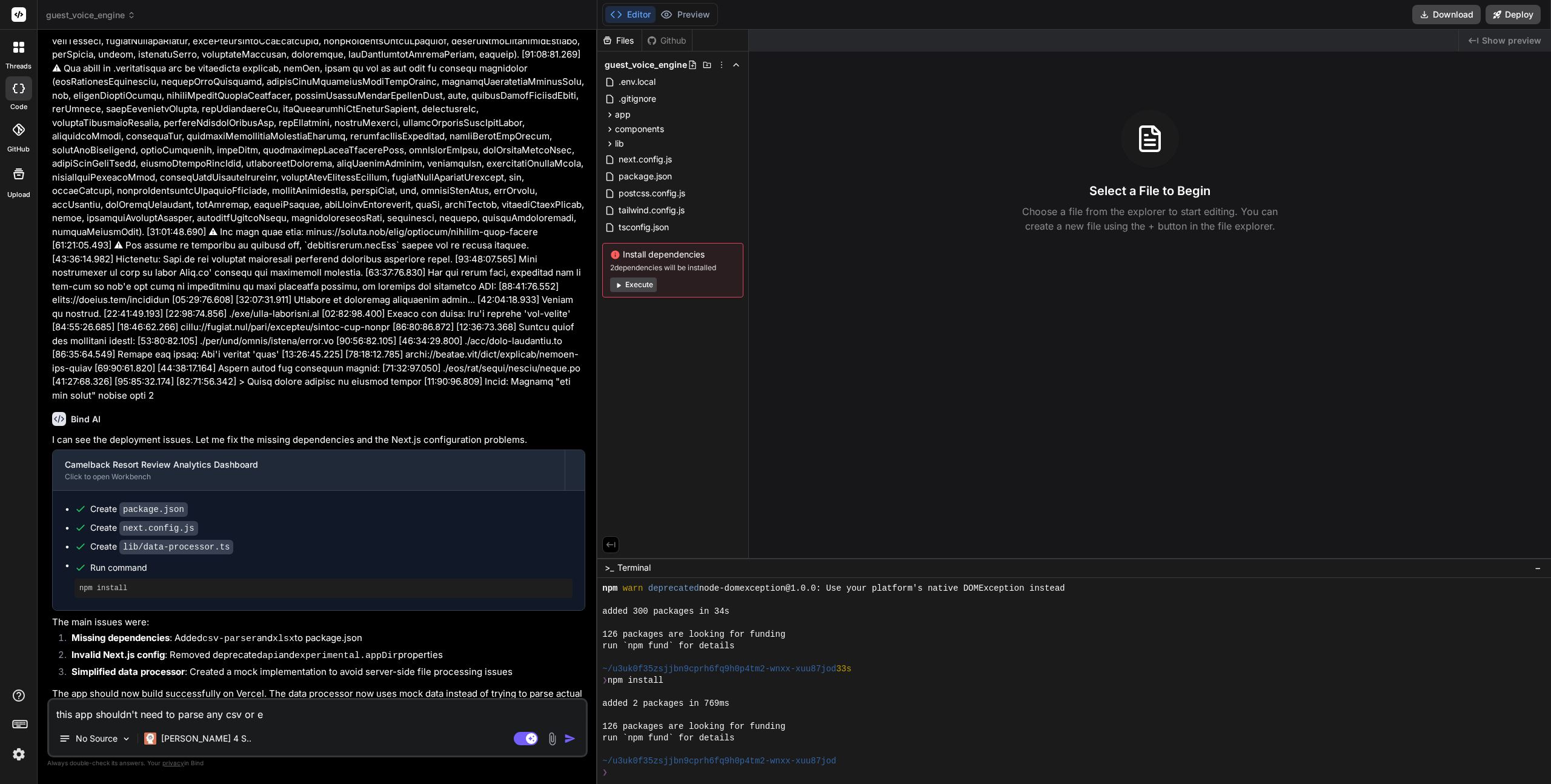
type textarea "x"
type textarea "this app shouldn't need to parse any csv or exc"
type textarea "x"
type textarea "this app shouldn't need to parse any csv or exce"
type textarea "x"
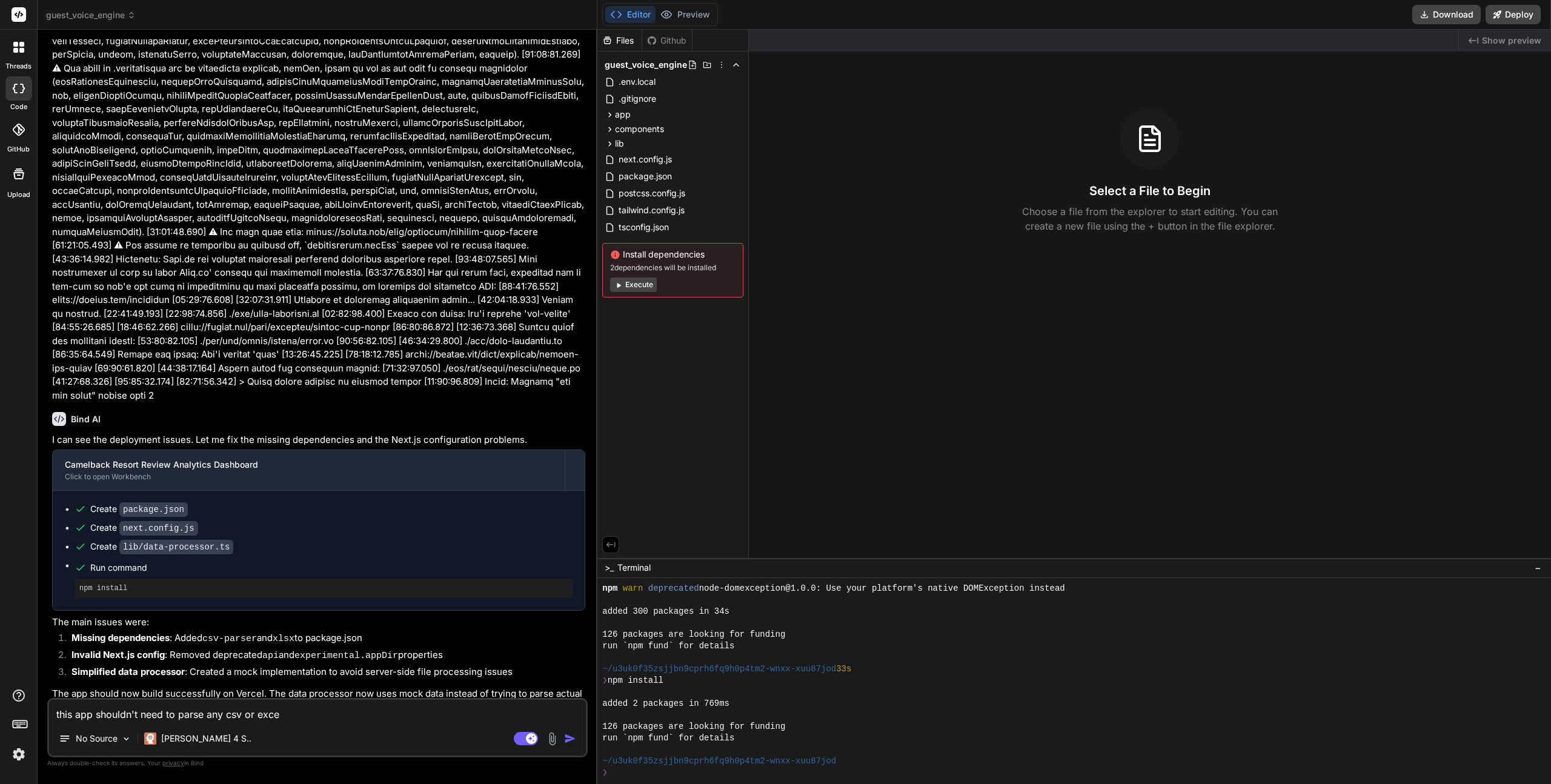
type textarea "this app shouldn't need to parse any csv or excep"
type textarea "x"
type textarea "this app shouldn't need to parse any csv or exce"
type textarea "x"
type textarea "this app shouldn't need to parse any csv or excel"
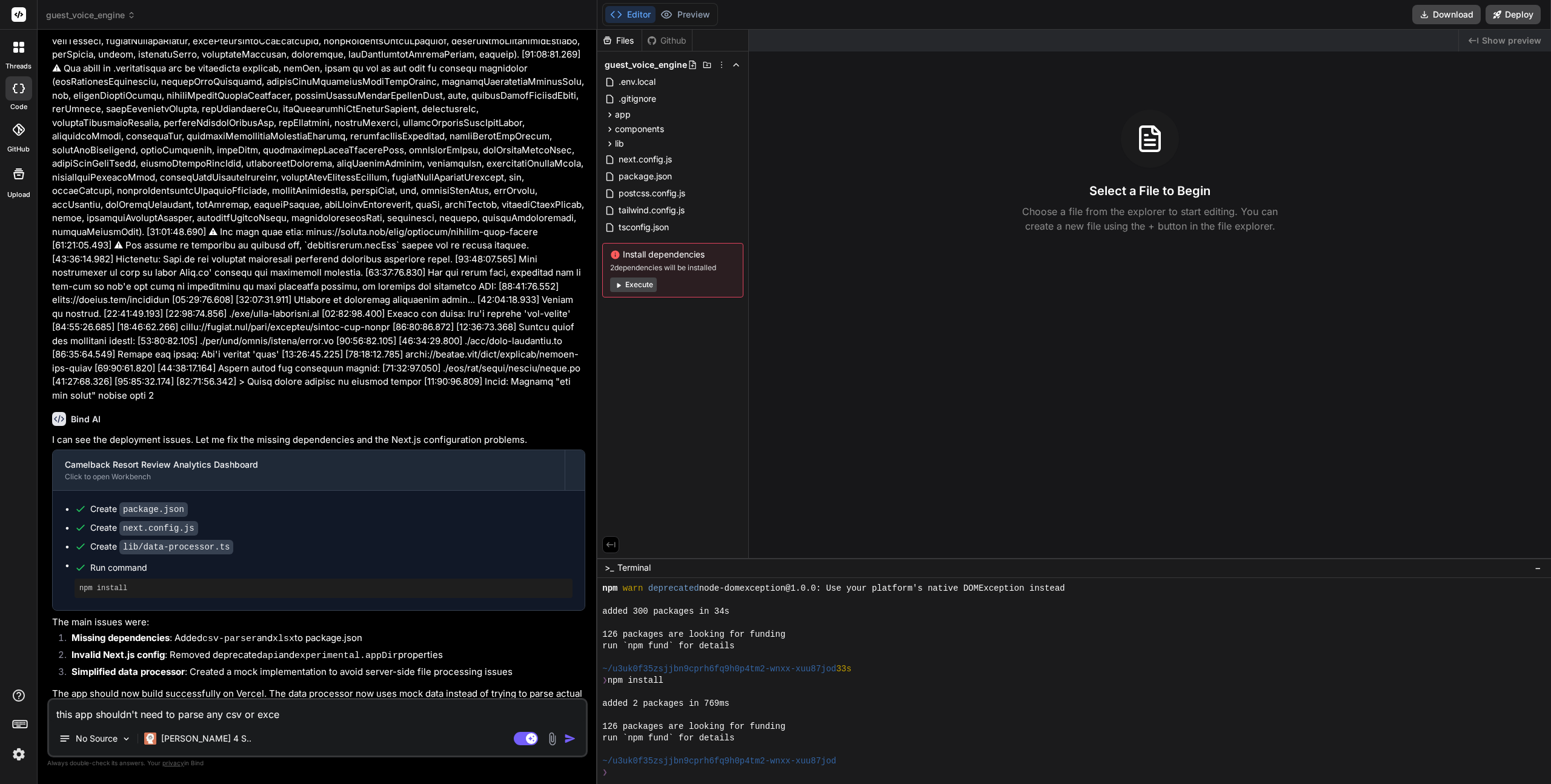
type textarea "x"
type textarea "this app shouldn't need to parse any csv or excel"
type textarea "x"
type textarea "this app shouldn't need to parse any csv or excel f"
type textarea "x"
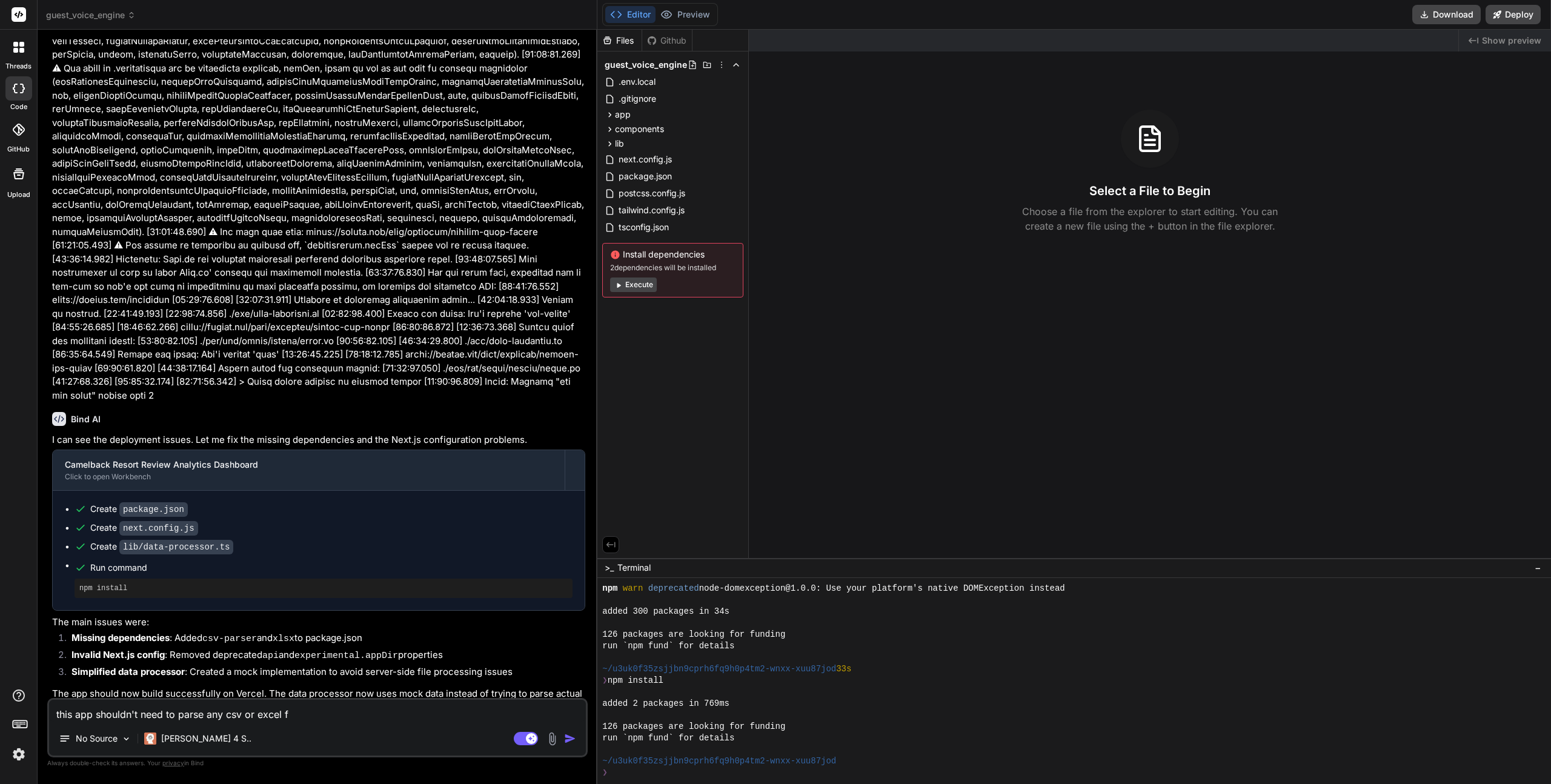
type textarea "this app shouldn't need to parse any csv or excel fi"
type textarea "x"
type textarea "this app shouldn't need to parse any csv or excel fil"
type textarea "x"
type textarea "this app shouldn't need to parse any csv or excel file"
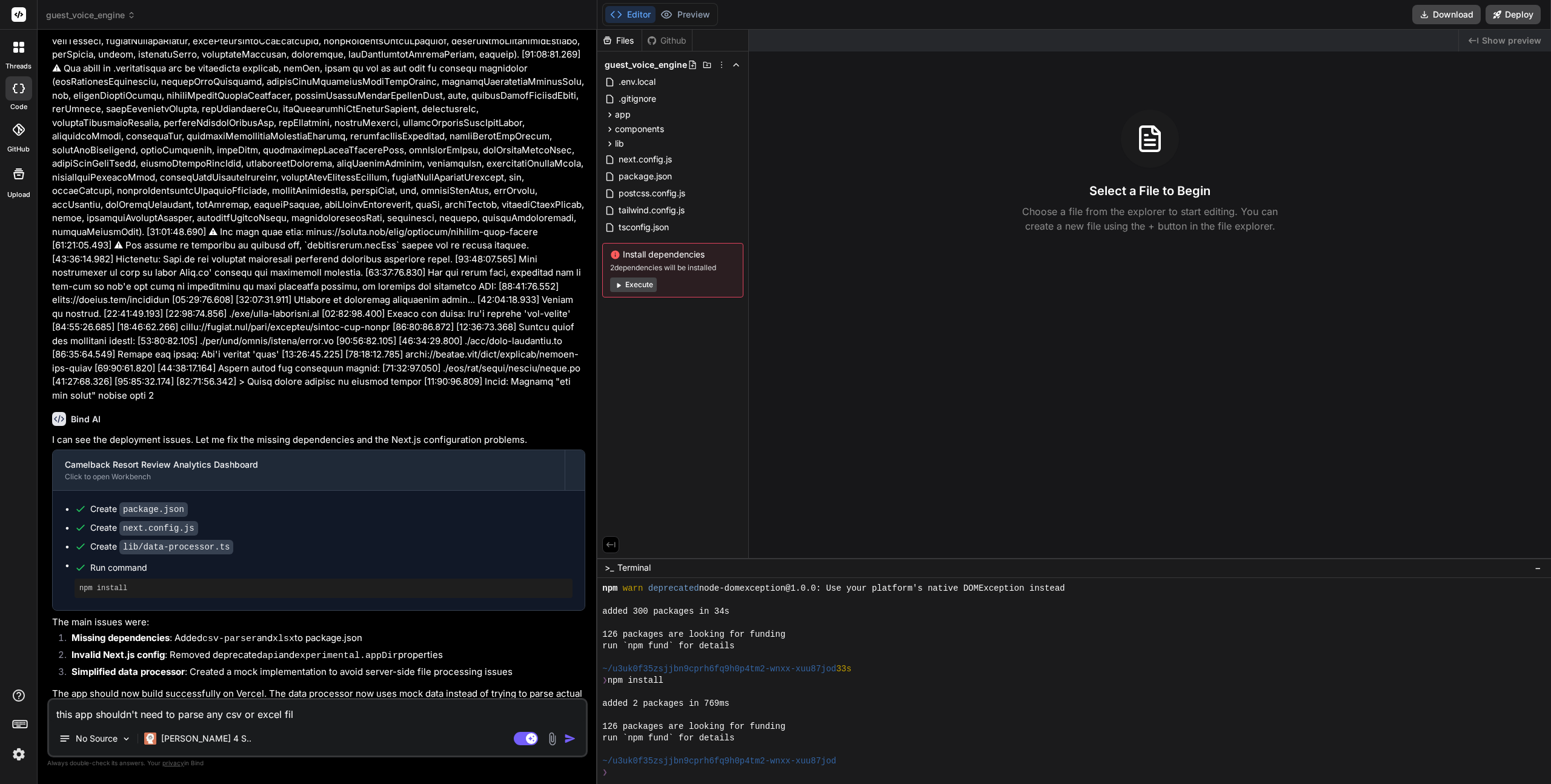
type textarea "x"
type textarea "this app shouldn't need to parse any csv or excel files"
type textarea "x"
type textarea "this app shouldn't need to parse any csv or excel files"
type textarea "x"
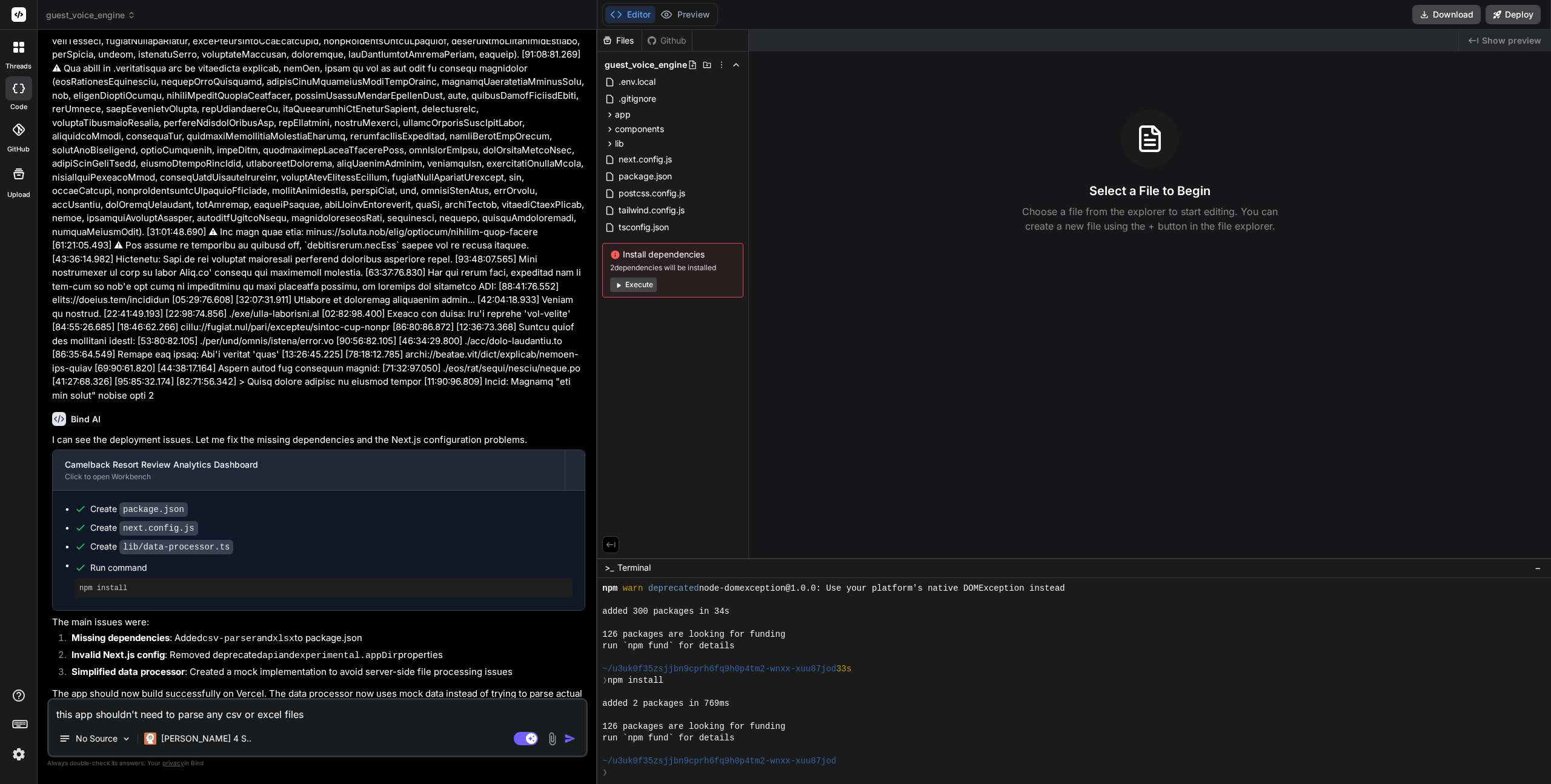
type textarea "this app shouldn't need to parse any csv or excel files a"
type textarea "x"
type textarea "this app shouldn't need to parse any csv or excel files at"
type textarea "x"
type textarea "this app shouldn't need to parse any csv or excel files at"
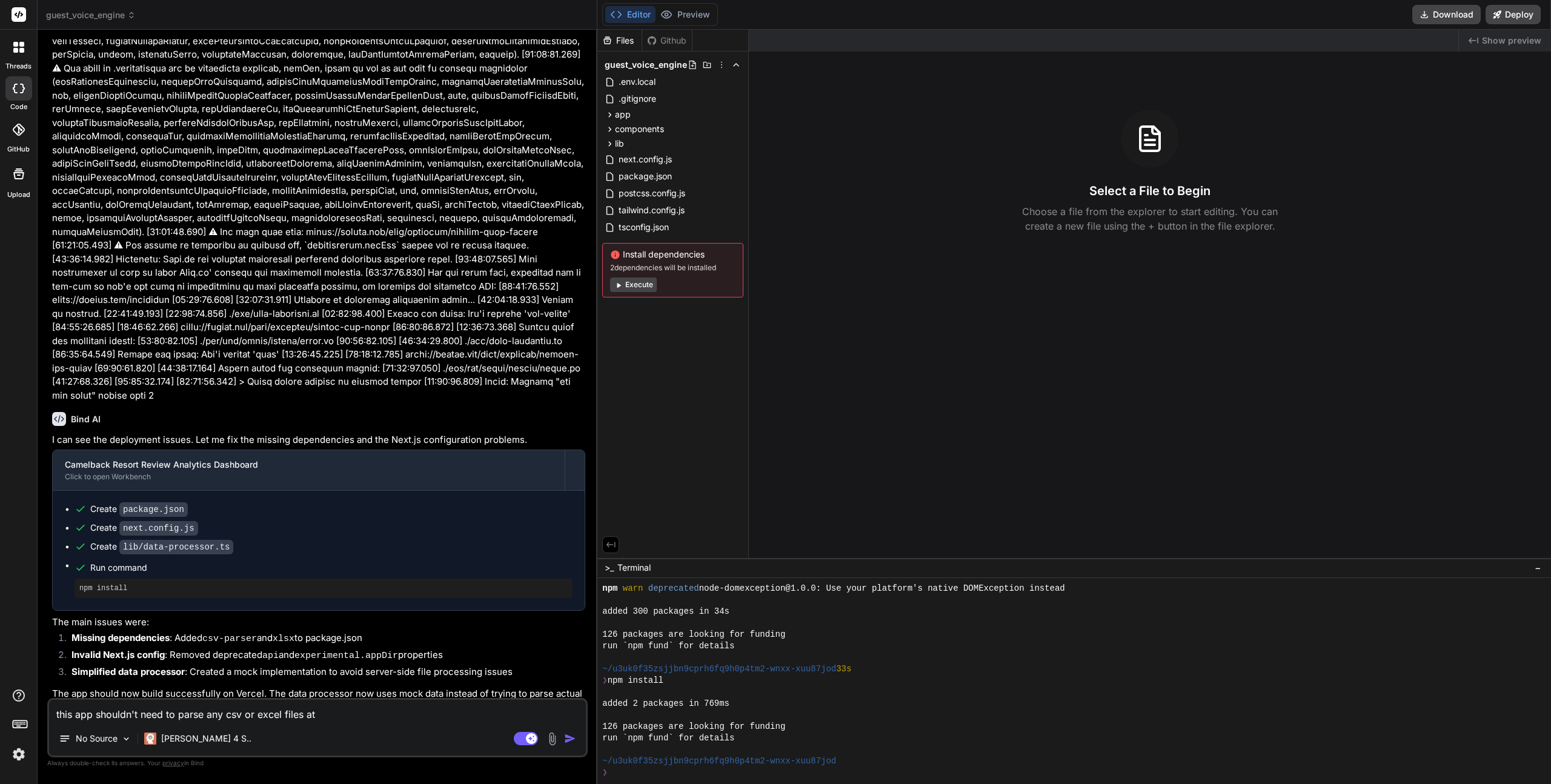
type textarea "x"
type textarea "this app shouldn't need to parse any csv or excel files at a"
type textarea "x"
type textarea "this app shouldn't need to parse any csv or excel files at al"
type textarea "x"
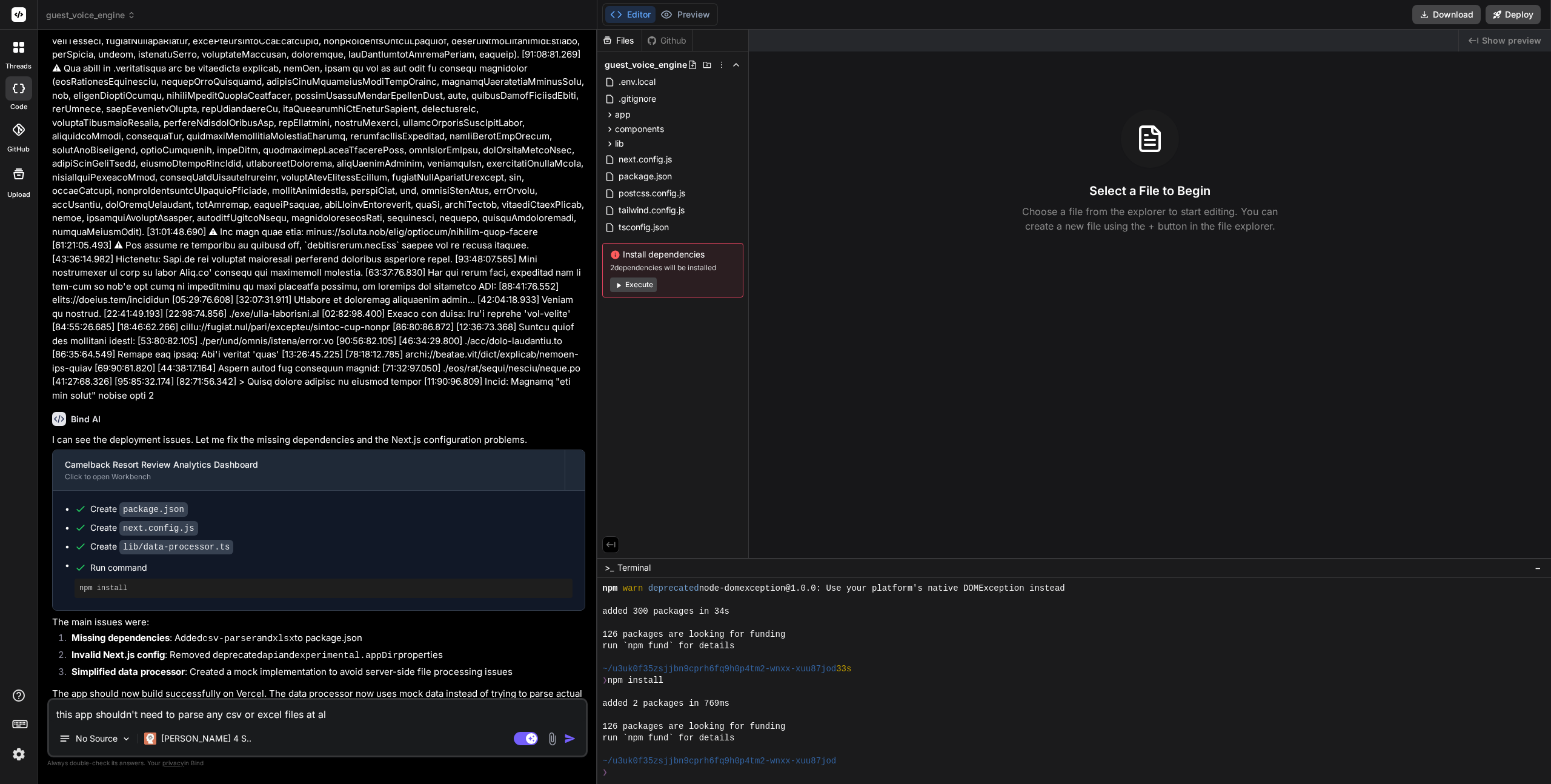
type textarea "this app shouldn't need to parse any csv or excel files at all"
type textarea "x"
type textarea "this app shouldn't need to parse any csv or excel files at all,"
type textarea "x"
type textarea "this app shouldn't need to parse any csv or excel files at all,"
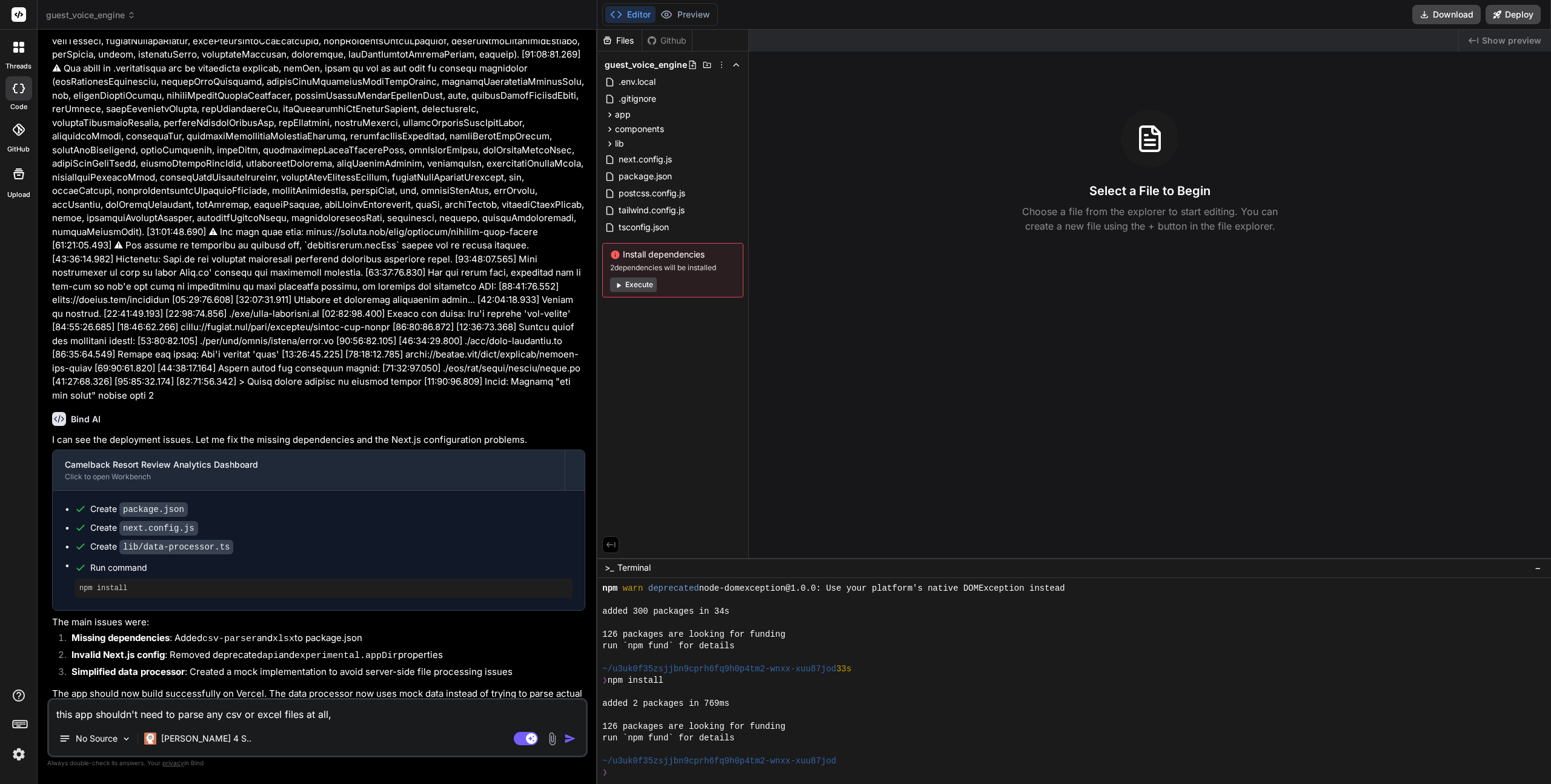
type textarea "x"
type textarea "this app shouldn't need to parse any csv or excel files at all, a"
type textarea "x"
type textarea "this app shouldn't need to parse any csv or excel files at all, al"
type textarea "x"
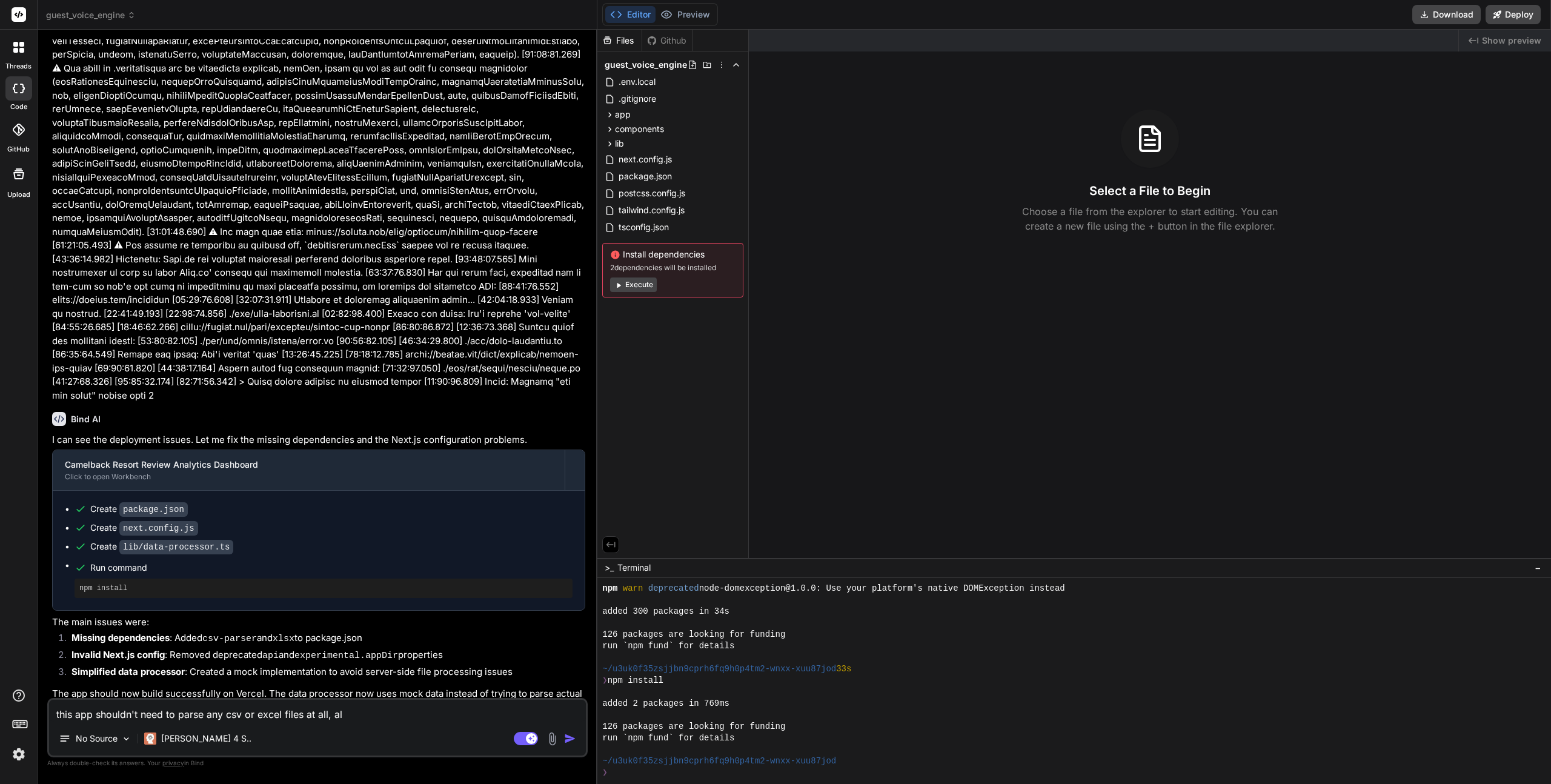
type textarea "this app shouldn't need to parse any csv or excel files at all, all"
type textarea "x"
type textarea "this app shouldn't need to parse any csv or excel files at all, all"
type textarea "x"
type textarea "this app shouldn't need to parse any csv or excel files at all, all t"
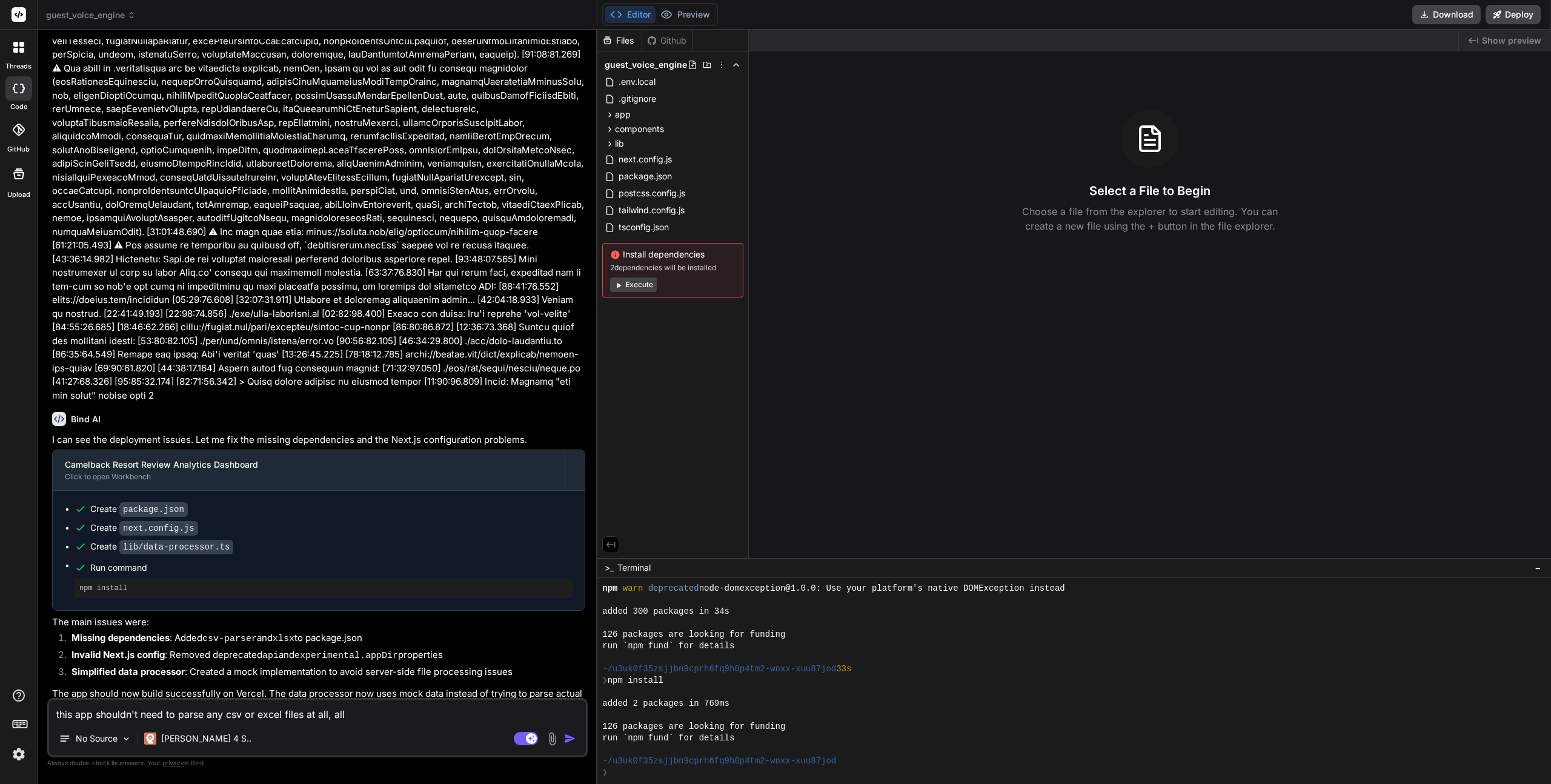
type textarea "x"
type textarea "this app shouldn't need to parse any csv or excel files at all, all th"
type textarea "x"
type textarea "this app shouldn't need to parse any csv or excel files at all, all tha"
type textarea "x"
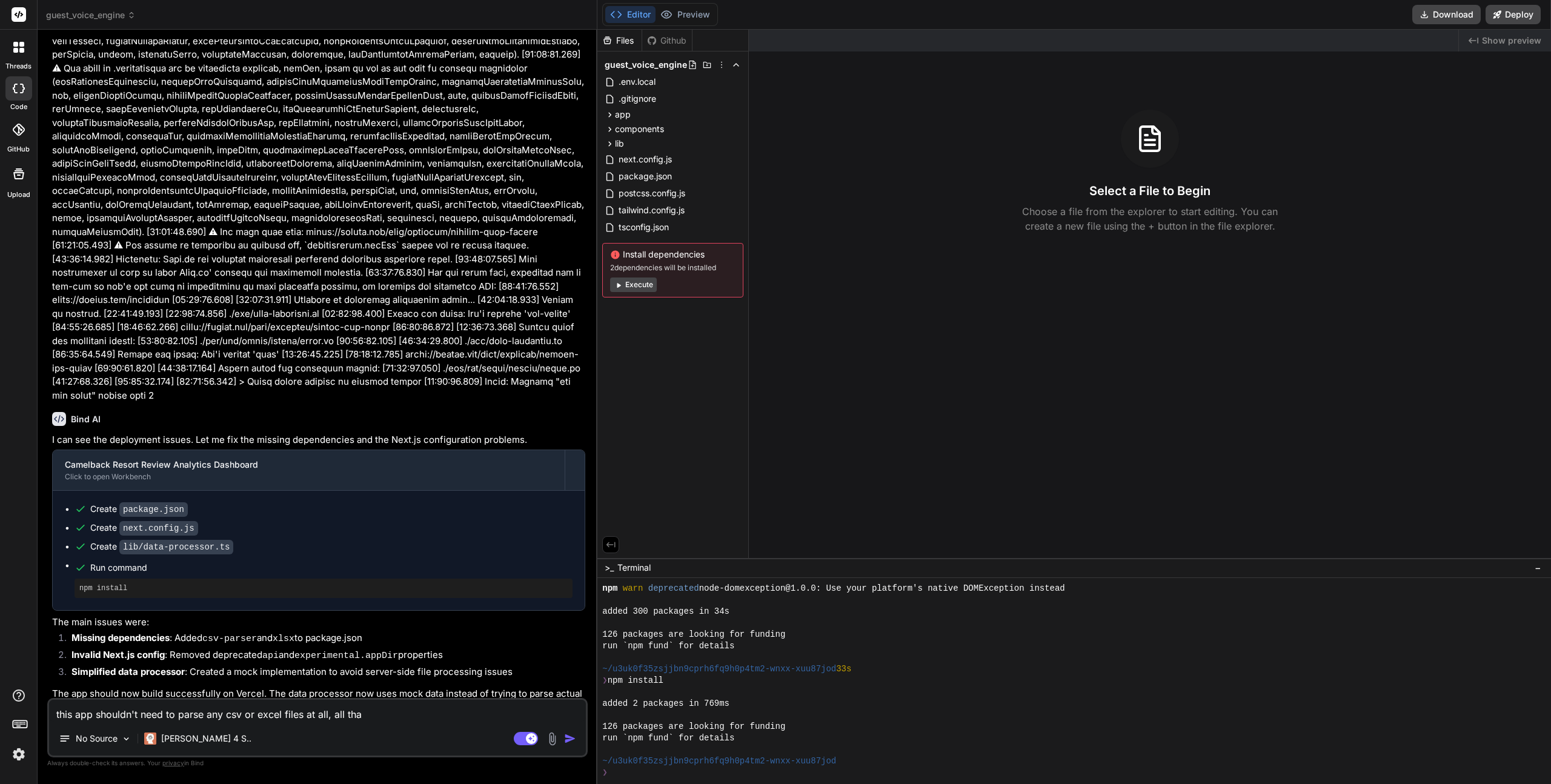
type textarea "this app shouldn't need to parse any csv or excel files at all, all that"
type textarea "x"
type textarea "this app shouldn't need to parse any csv or excel files at all, all that"
type textarea "x"
type textarea "this app shouldn't need to parse any csv or excel files at all, all that i"
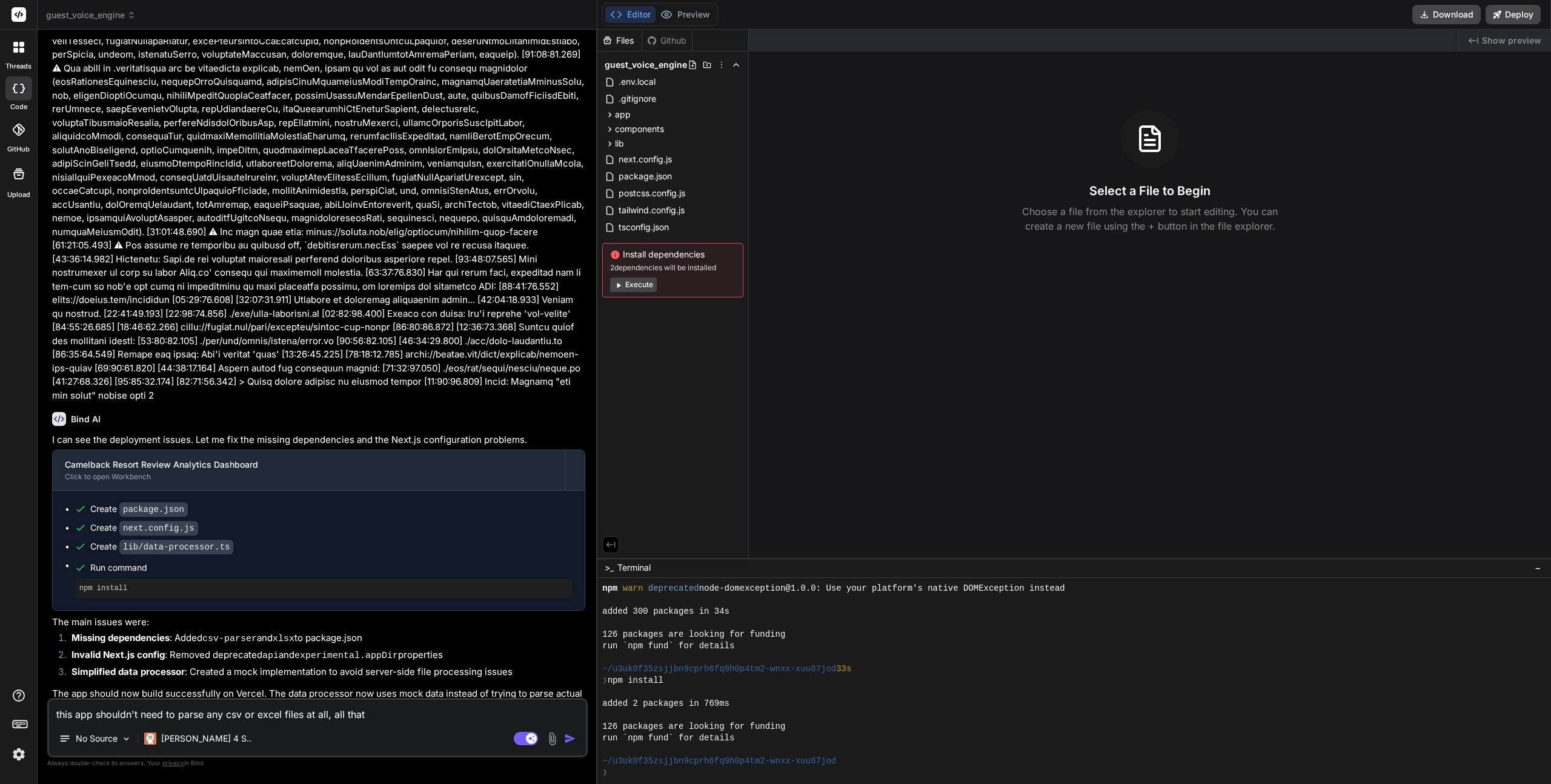
type textarea "x"
type textarea "this app shouldn't need to parse any csv or excel files at all, all that is"
type textarea "x"
type textarea "this app shouldn't need to parse any csv or excel files at all, all that is"
type textarea "x"
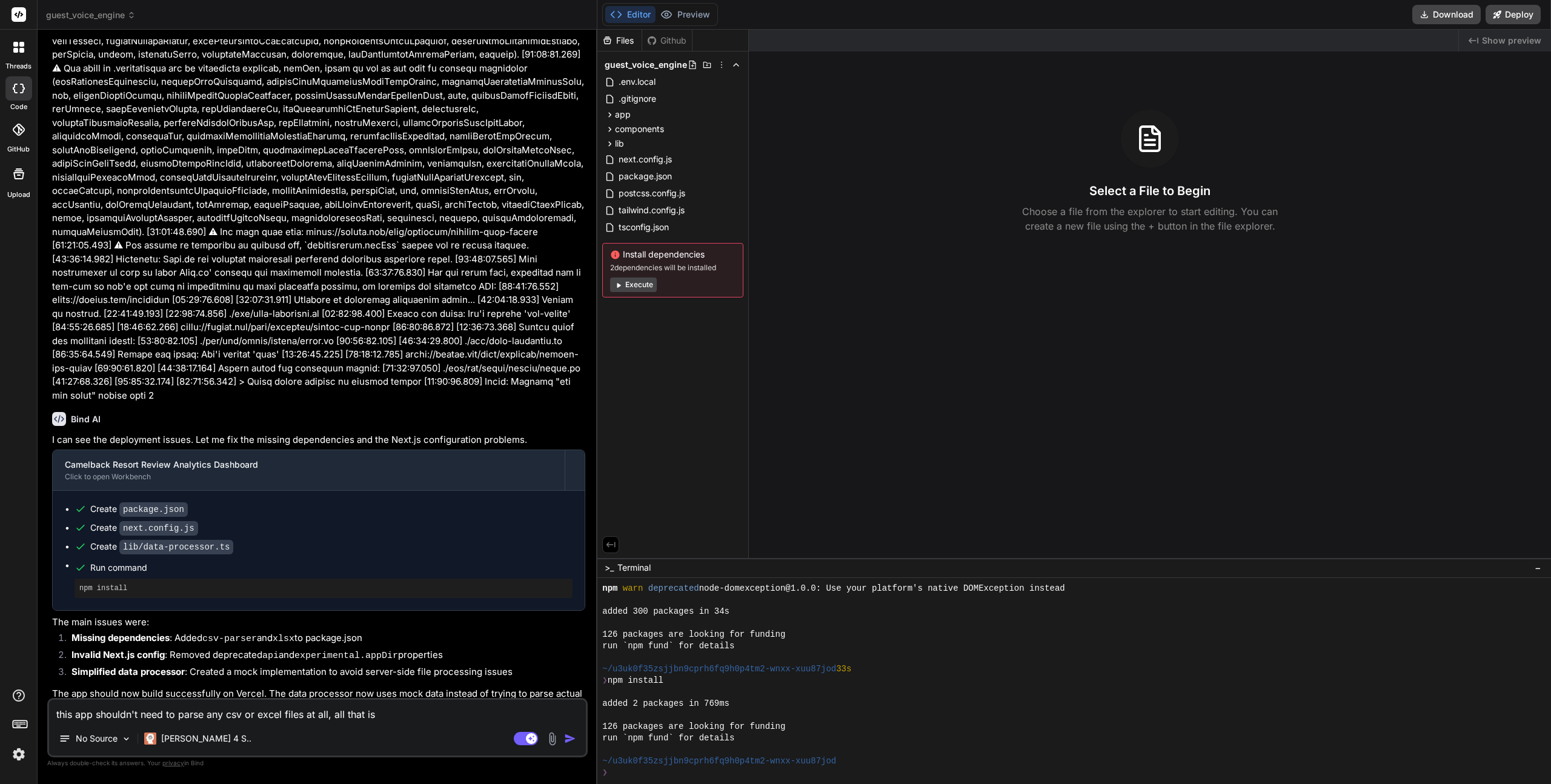
type textarea "this app shouldn't need to parse any csv or excel files at all, all that is d"
type textarea "x"
type textarea "this app shouldn't need to parse any csv or excel files at all, all that is do"
type textarea "x"
type textarea "this app shouldn't need to parse any csv or excel files at all, all that is don"
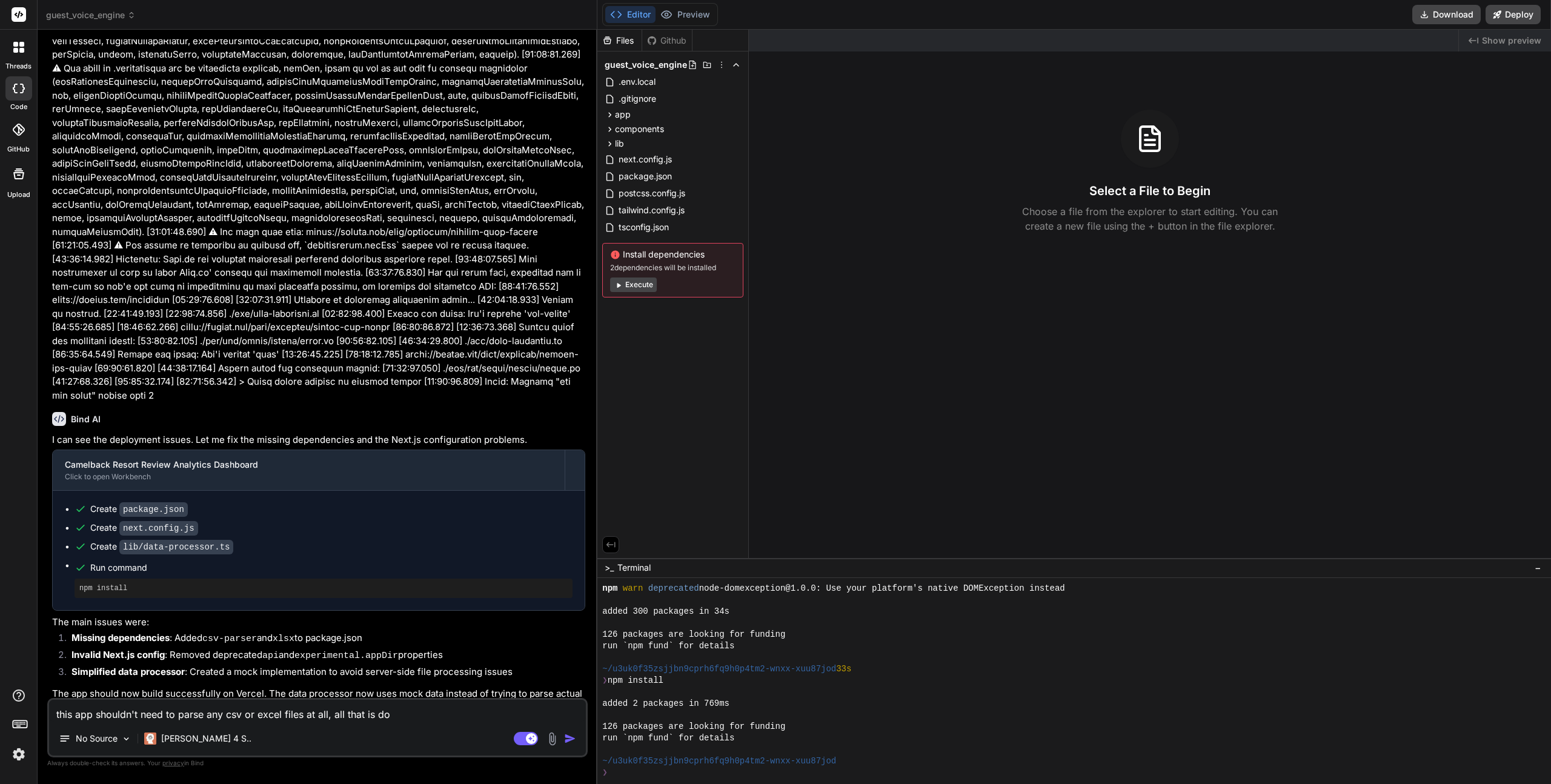
type textarea "x"
type textarea "this app shouldn't need to parse any csv or excel files at all, all that is done"
type textarea "x"
type textarea "this app shouldn't need to parse any csv or excel files at all, all that is done"
type textarea "x"
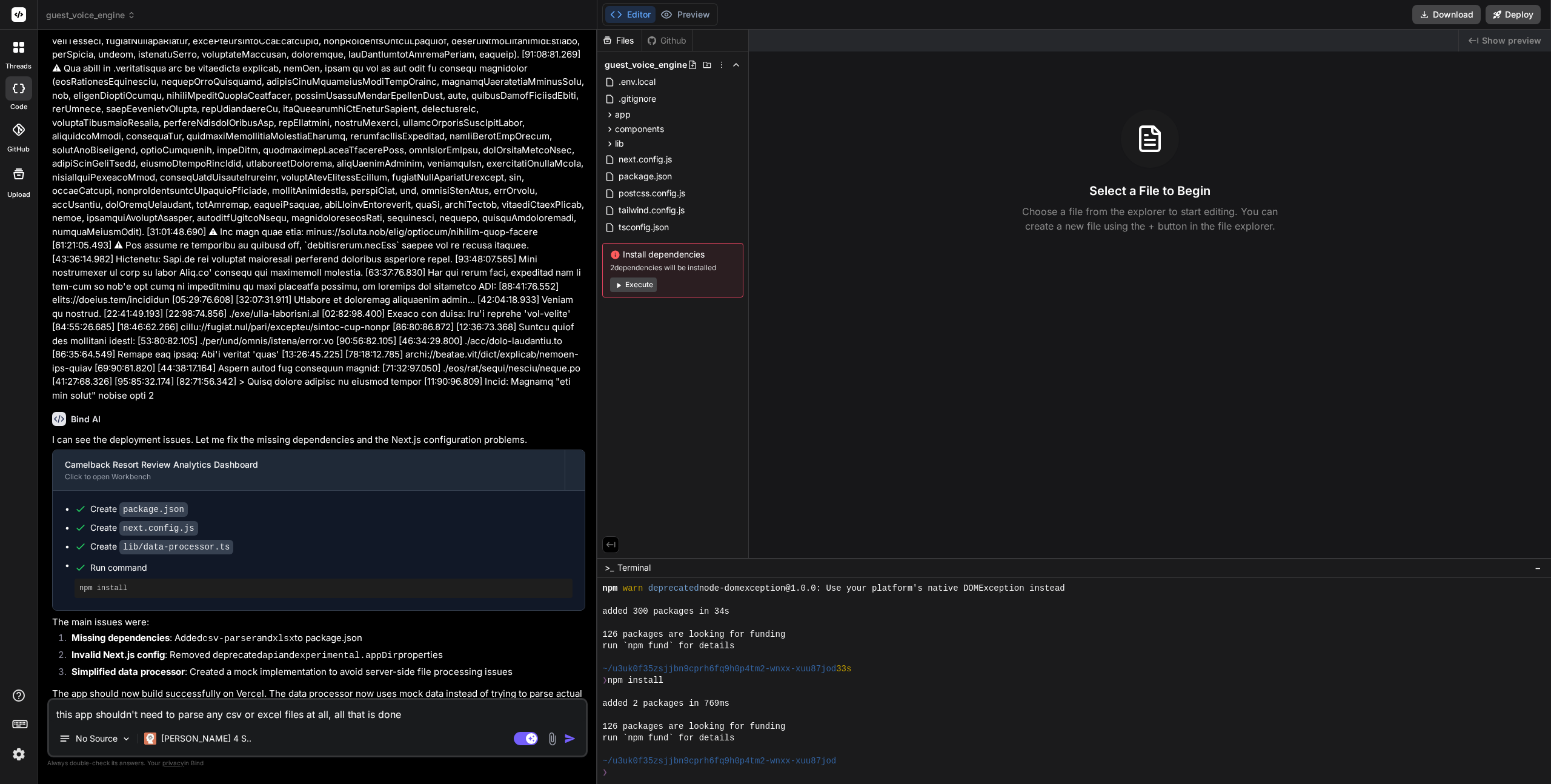
type textarea "this app shouldn't need to parse any csv or excel files at all, all that is don…"
type textarea "x"
type textarea "this app shouldn't need to parse any csv or excel files at all, all that is don…"
type textarea "x"
type textarea "this app shouldn't need to parse any csv or excel files at all, all that is don…"
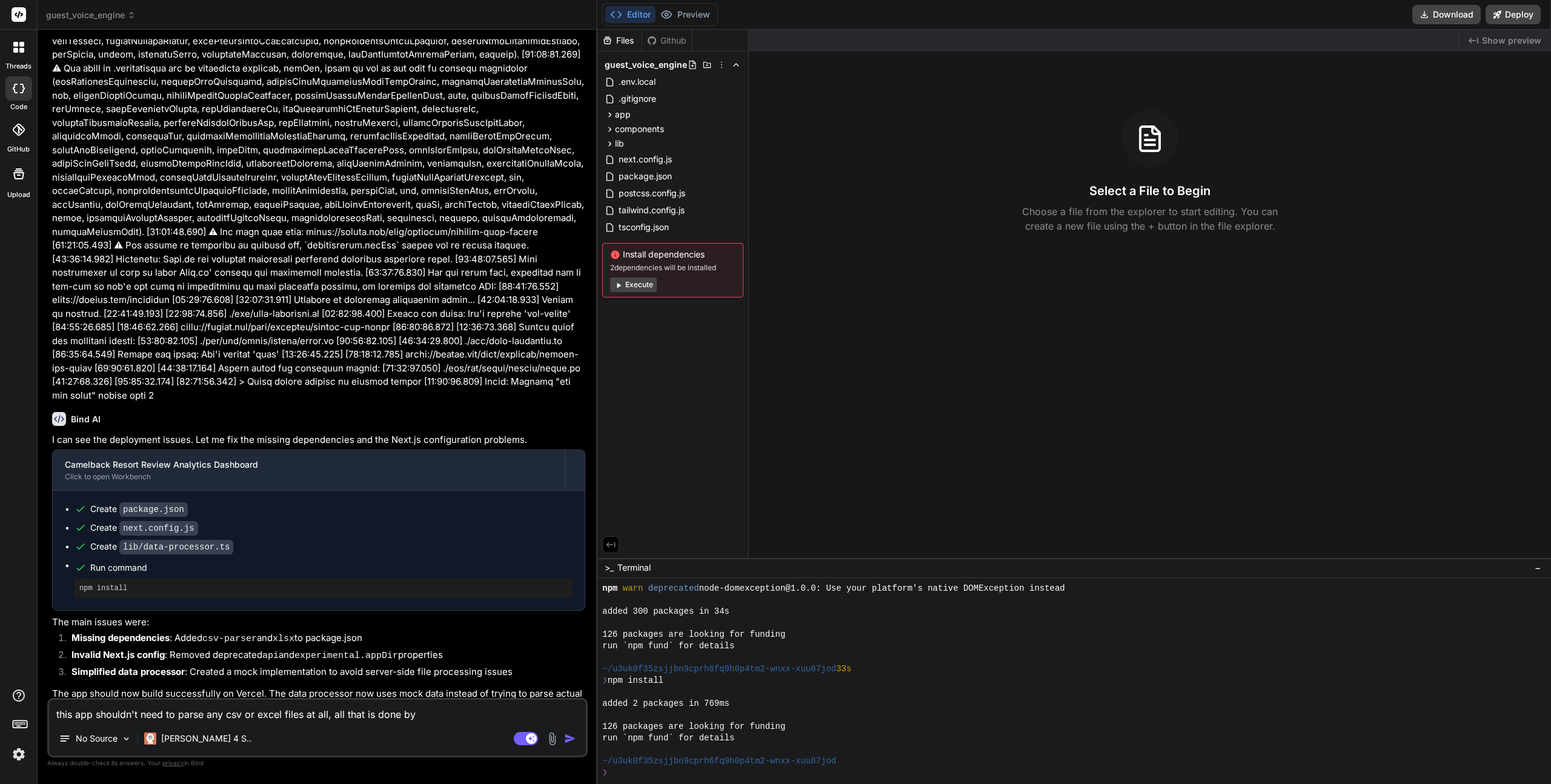
type textarea "x"
type textarea "this app shouldn't need to parse any csv or excel files at all, all that is don…"
type textarea "x"
type textarea "this app shouldn't need to parse any csv or excel files at all, all that is don…"
type textarea "x"
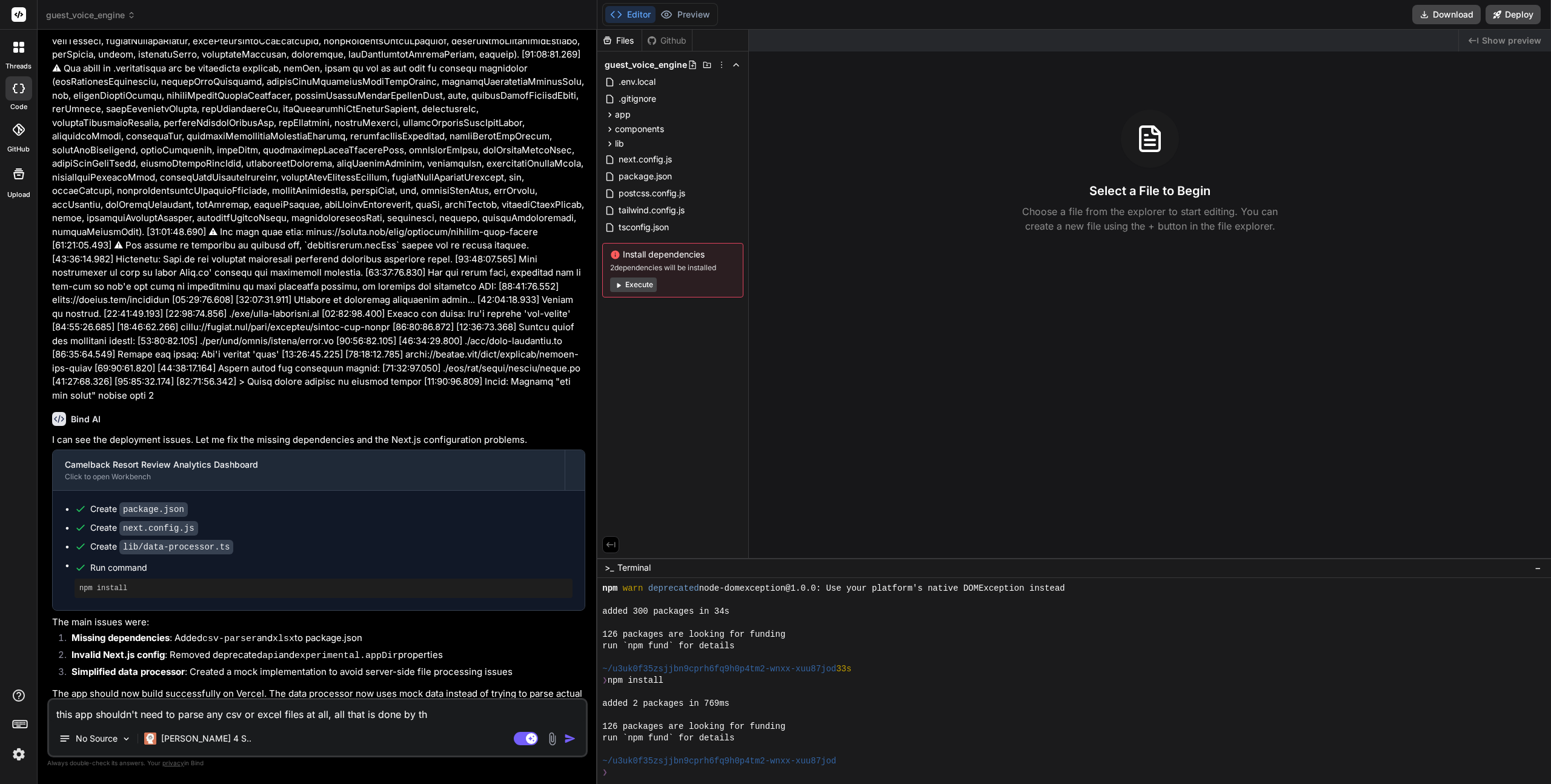
type textarea "this app shouldn't need to parse any csv or excel files at all, all that is don…"
type textarea "x"
type textarea "this app shouldn't need to parse any csv or excel files at all, all that is don…"
type textarea "x"
type textarea "this app shouldn't need to parse any csv or excel files at all, all that is don…"
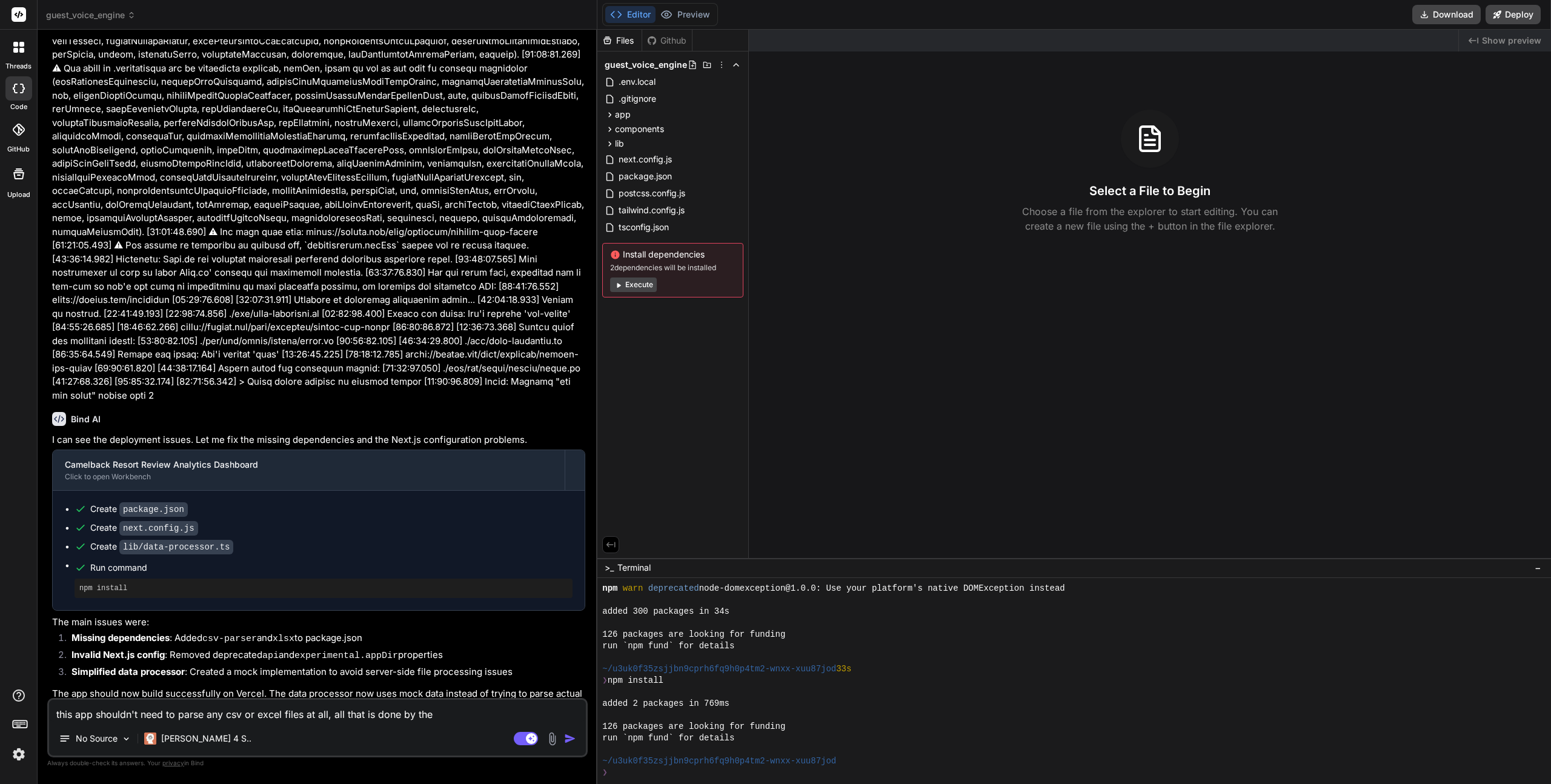
type textarea "x"
type textarea "this app shouldn't need to parse any csv or excel files at all, all that is don…"
type textarea "x"
type textarea "this app shouldn't need to parse any csv or excel files at all, all that is don…"
type textarea "x"
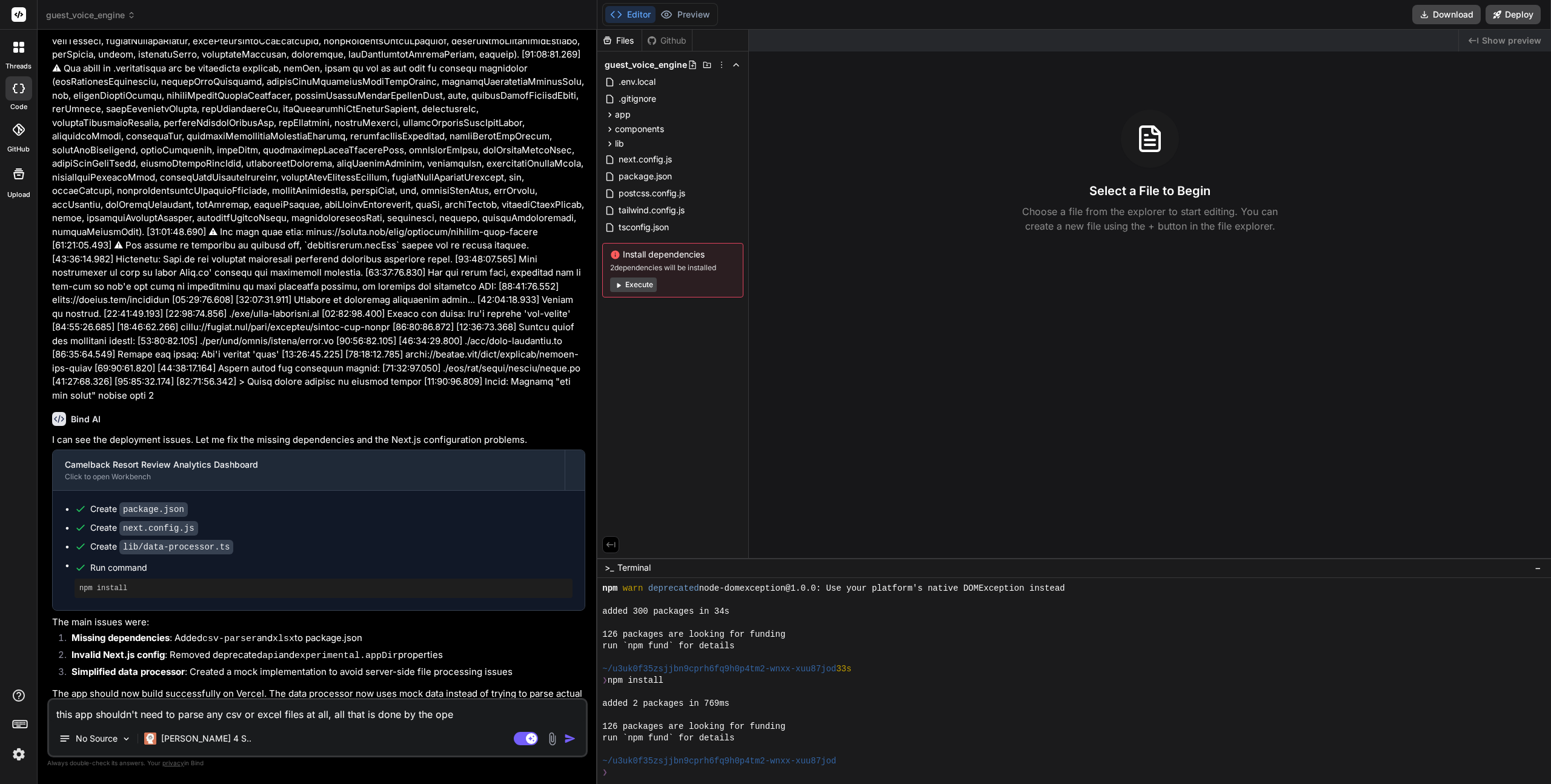
type textarea "this app shouldn't need to parse any csv or excel files at all, all that is don…"
type textarea "x"
type textarea "this app shouldn't need to parse any csv or excel files at all, all that is don…"
type textarea "x"
type textarea "this app shouldn't need to parse any csv or excel files at all, all that is don…"
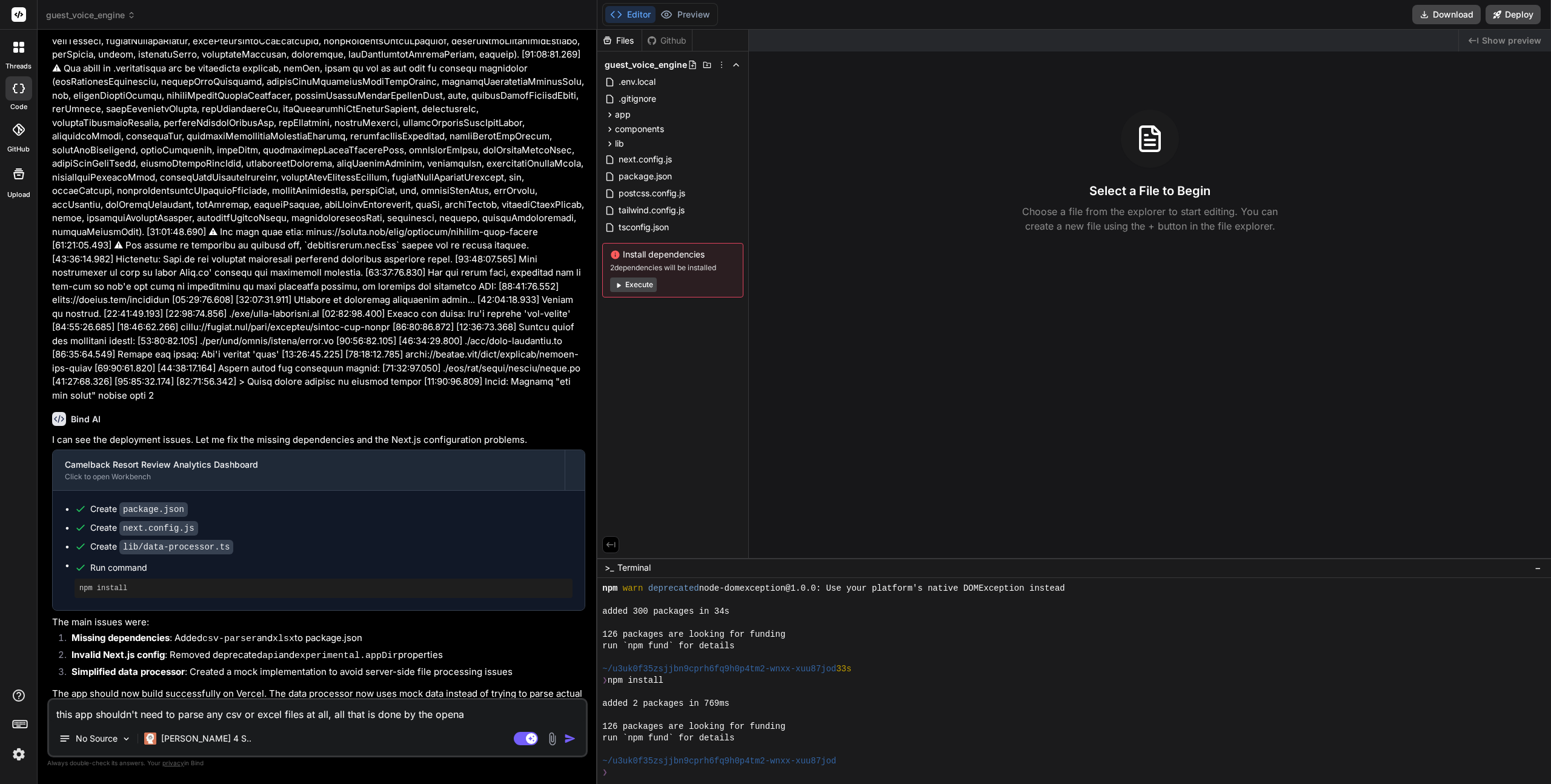
type textarea "x"
type textarea "this app shouldn't need to parse any csv or excel files at all, all that is don…"
type textarea "x"
type textarea "this app shouldn't need to parse any csv or excel files at all, all that is don…"
type textarea "x"
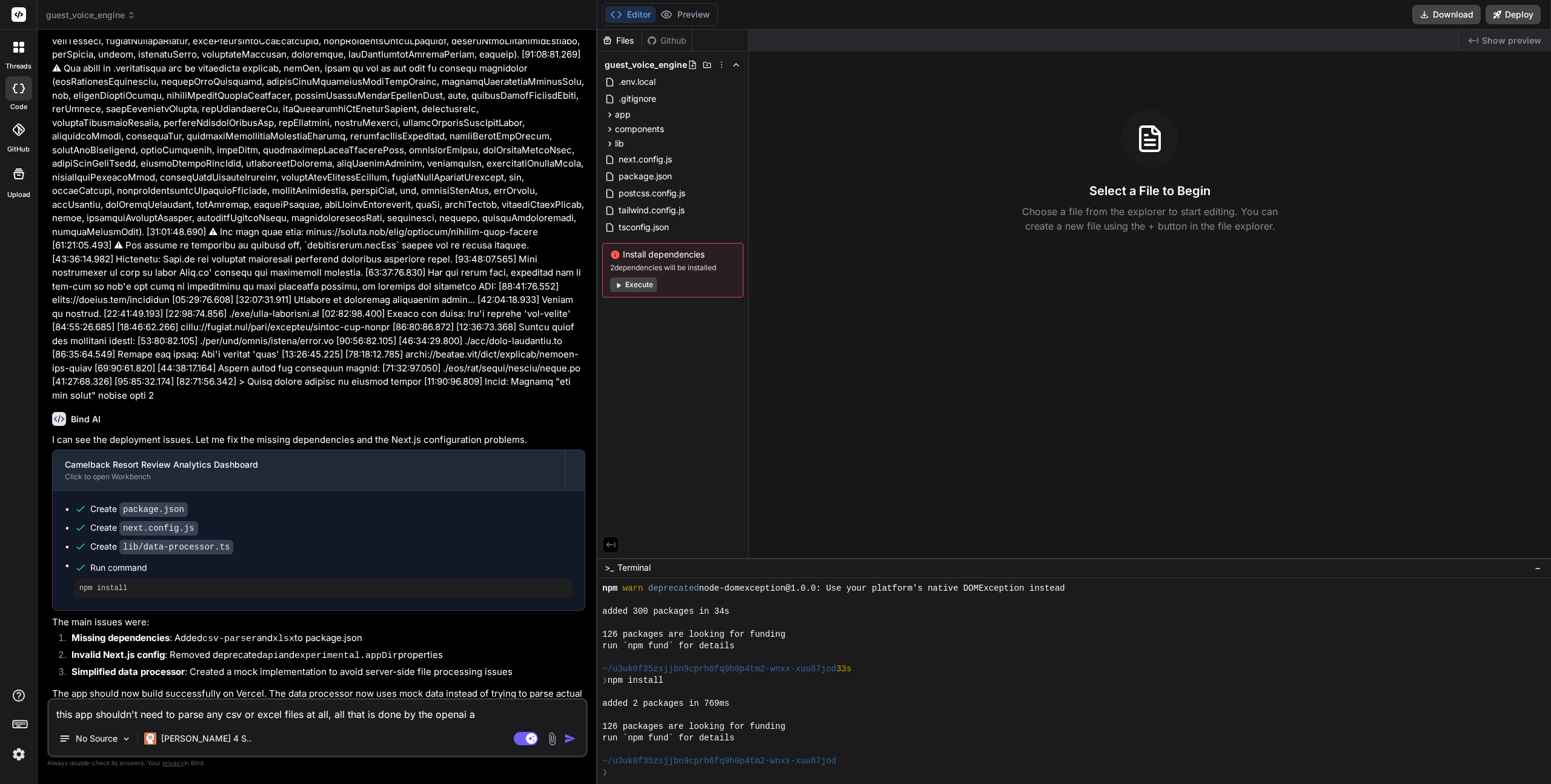
type textarea "this app shouldn't need to parse any csv or excel files at all, all that is don…"
type textarea "x"
type textarea "this app shouldn't need to parse any csv or excel files at all, all that is don…"
type textarea "x"
type textarea "this app shouldn't need to parse any csv or excel files at all, all that is don…"
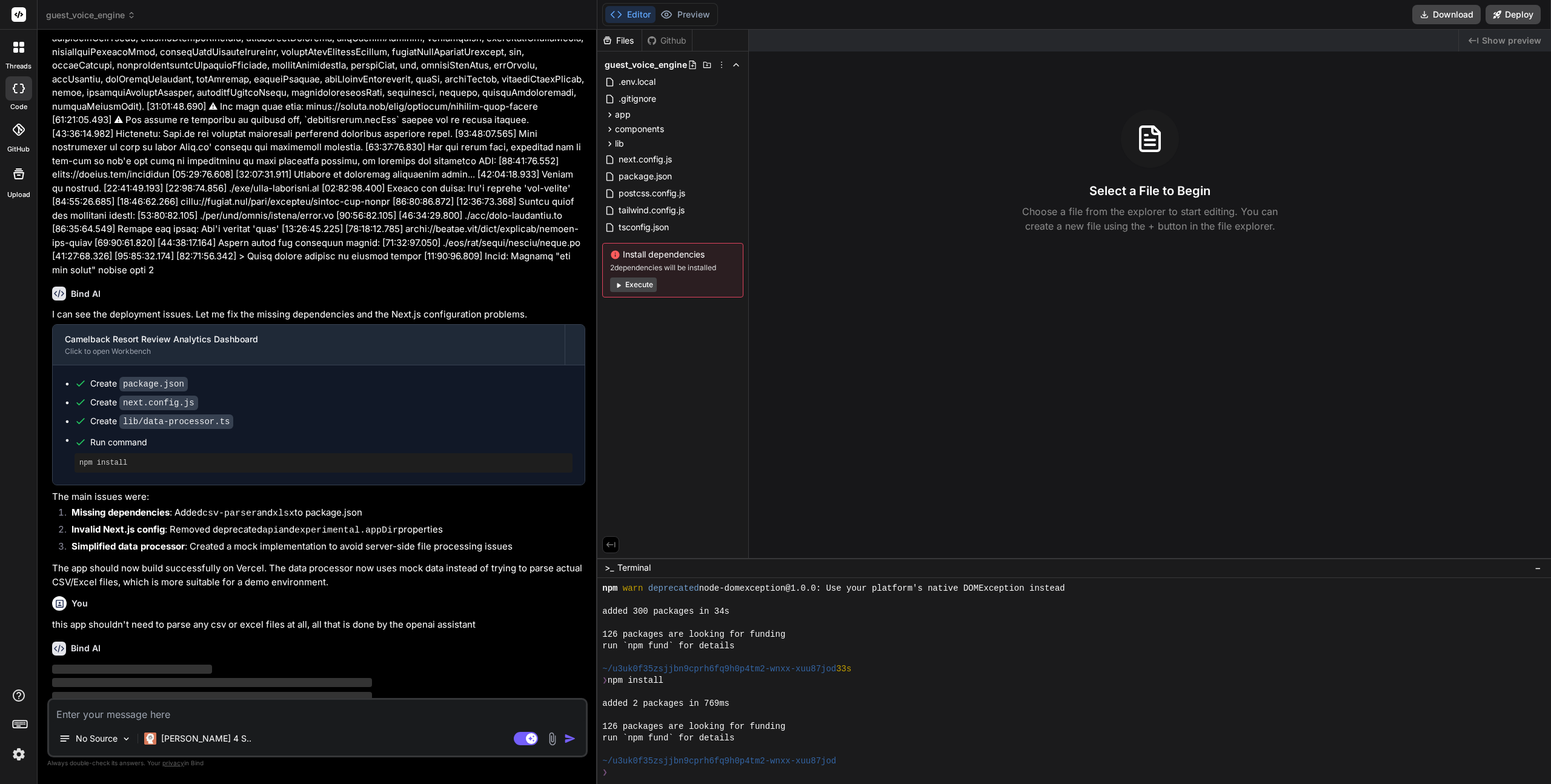
scroll to position [1378, 0]
